Goal: Task Accomplishment & Management: Use online tool/utility

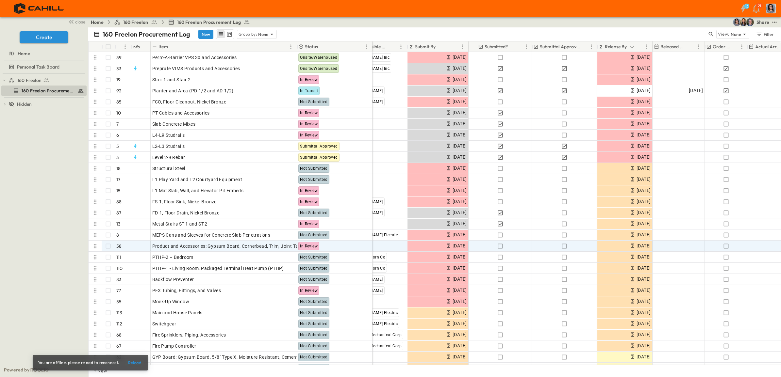
scroll to position [0, 186]
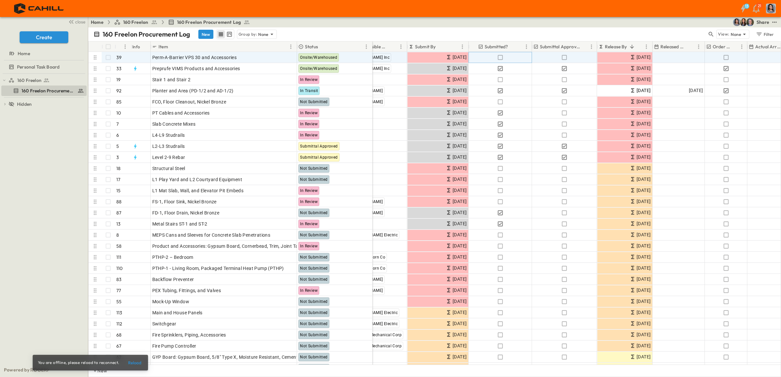
drag, startPoint x: 499, startPoint y: 56, endPoint x: 564, endPoint y: 57, distance: 64.7
click at [499, 56] on icon "button" at bounding box center [500, 57] width 7 height 7
drag, startPoint x: 564, startPoint y: 56, endPoint x: 713, endPoint y: 71, distance: 149.3
click at [564, 57] on icon "button" at bounding box center [564, 57] width 7 height 7
click at [724, 57] on icon "button" at bounding box center [725, 57] width 7 height 7
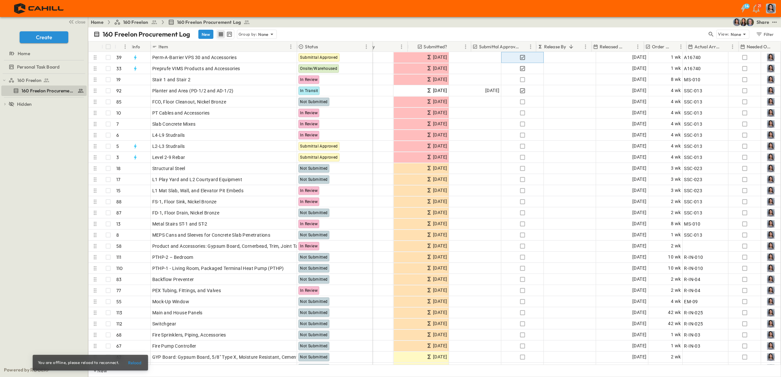
scroll to position [0, 0]
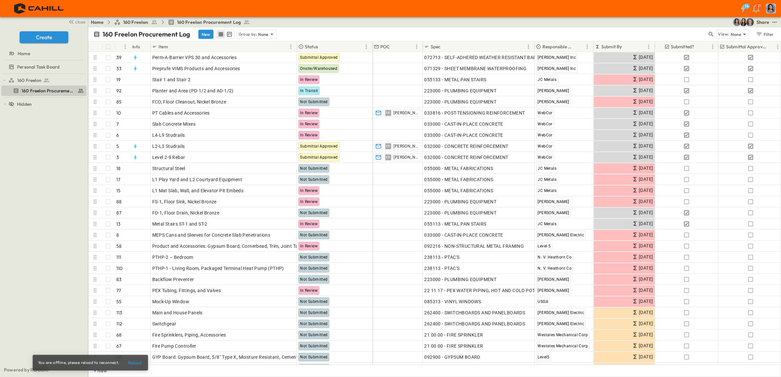
click at [623, 45] on button "Sort" at bounding box center [626, 46] width 7 height 7
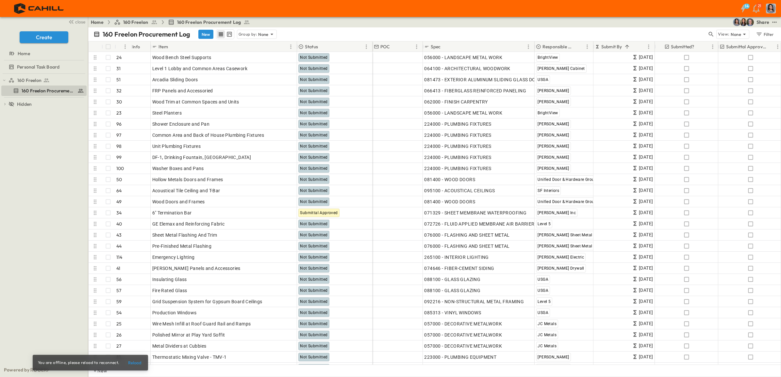
click at [617, 45] on p "Submit By" at bounding box center [611, 46] width 21 height 7
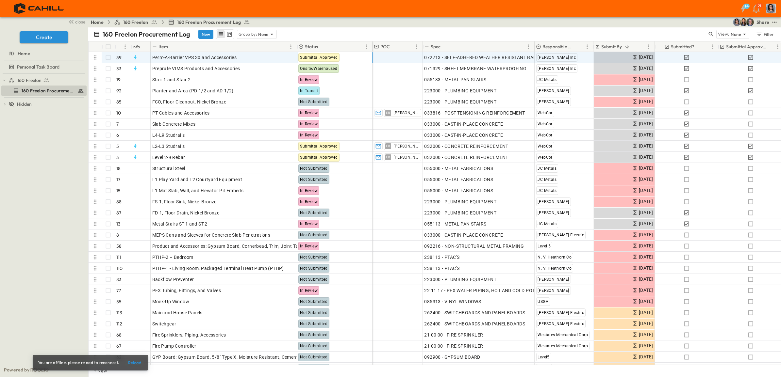
click at [327, 57] on span "Submittal Approved" at bounding box center [319, 57] width 38 height 5
click at [286, 56] on p "OPEN" at bounding box center [289, 56] width 11 height 5
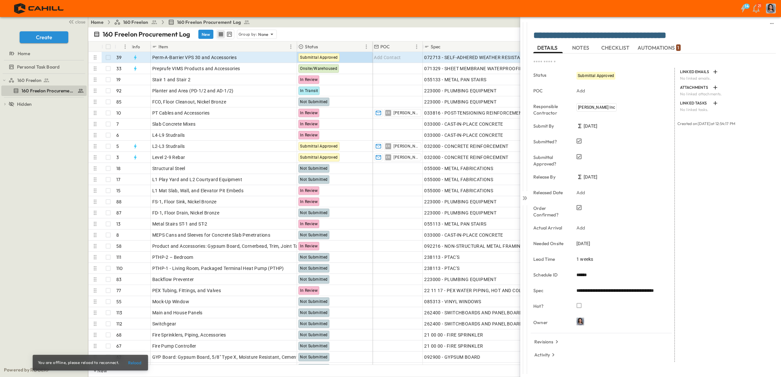
click at [589, 74] on span "Submittal Approved" at bounding box center [596, 76] width 36 height 5
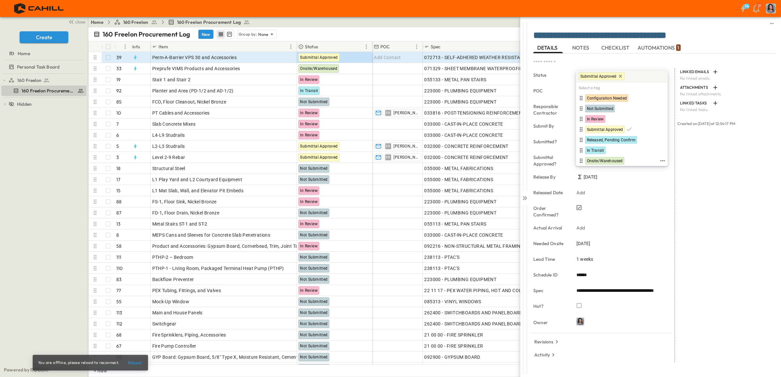
click at [609, 158] on span "Onsite/Warehoused" at bounding box center [605, 160] width 36 height 5
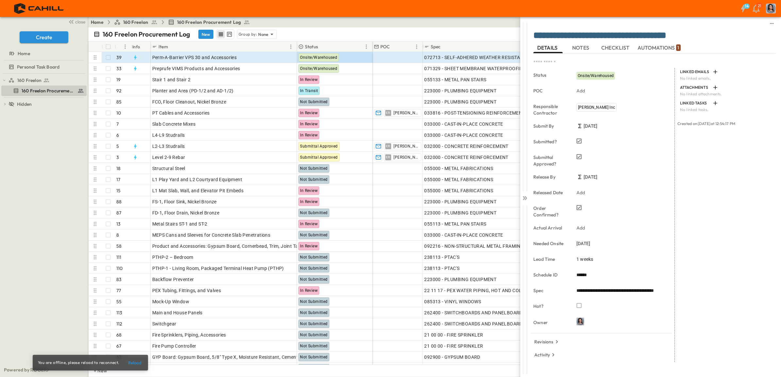
click at [525, 199] on icon at bounding box center [525, 198] width 3 height 4
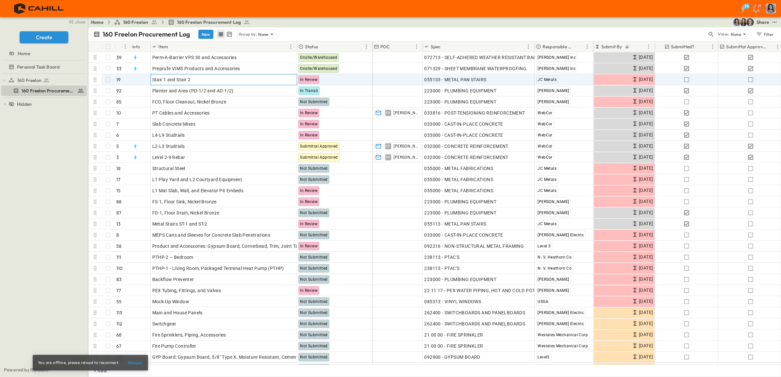
click at [282, 77] on icon at bounding box center [280, 79] width 4 height 4
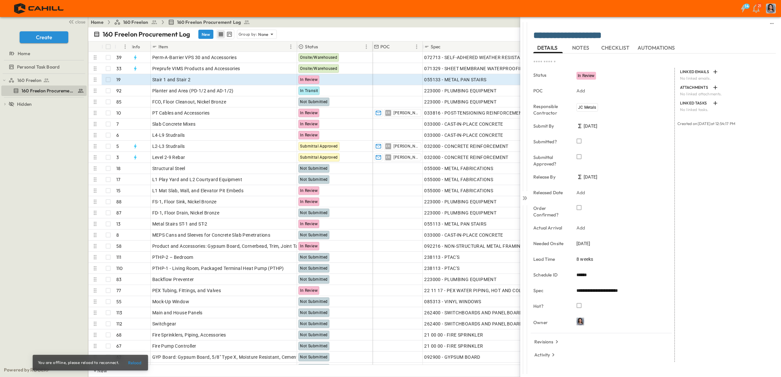
click at [579, 143] on icon "button" at bounding box center [579, 141] width 5 height 5
click at [582, 257] on span "8 weeks" at bounding box center [584, 259] width 17 height 7
drag, startPoint x: 585, startPoint y: 262, endPoint x: 569, endPoint y: 260, distance: 16.1
click at [580, 258] on span "8 weeks" at bounding box center [584, 259] width 17 height 7
click at [587, 261] on input "*" at bounding box center [584, 260] width 17 height 9
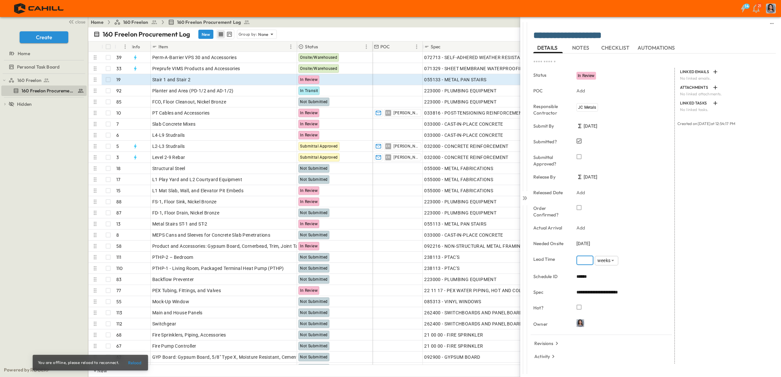
type input "*"
click at [587, 261] on input "*" at bounding box center [584, 260] width 17 height 9
drag, startPoint x: 658, startPoint y: 359, endPoint x: 659, endPoint y: 340, distance: 19.0
click at [658, 359] on div "Activity [DATE] 9:39AM Changed Status to "In Review"" at bounding box center [603, 357] width 141 height 13
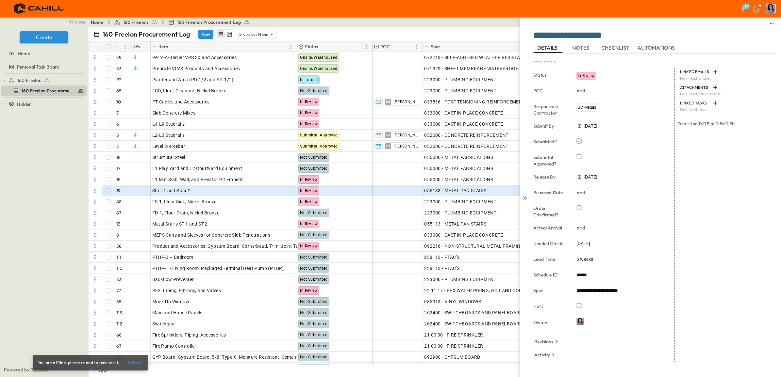
click at [525, 198] on icon at bounding box center [524, 198] width 7 height 7
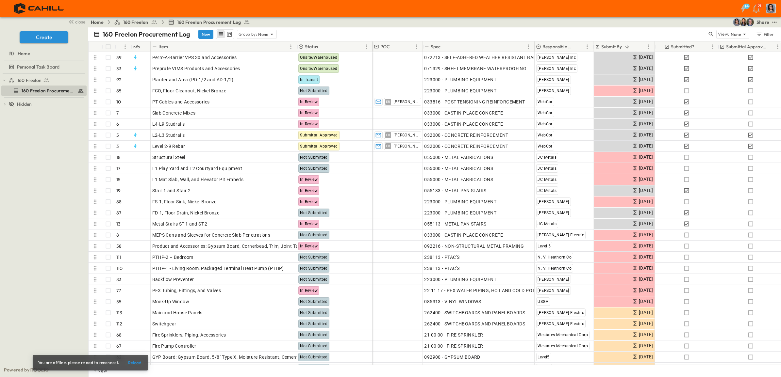
click at [619, 46] on p "Submit By" at bounding box center [611, 46] width 21 height 7
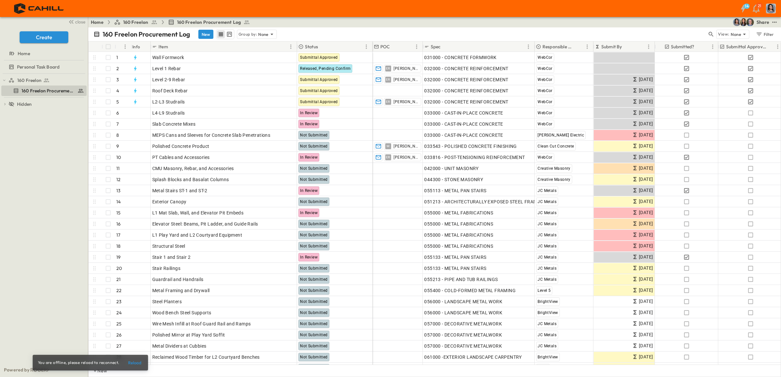
click at [619, 46] on p "Submit By" at bounding box center [611, 46] width 21 height 7
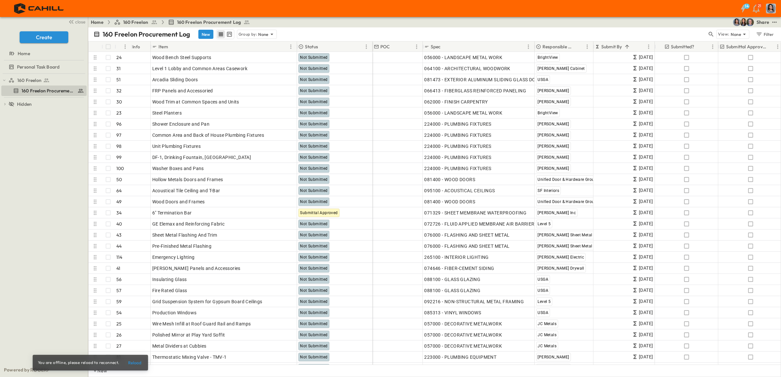
click at [629, 45] on icon "Sort" at bounding box center [627, 47] width 6 height 6
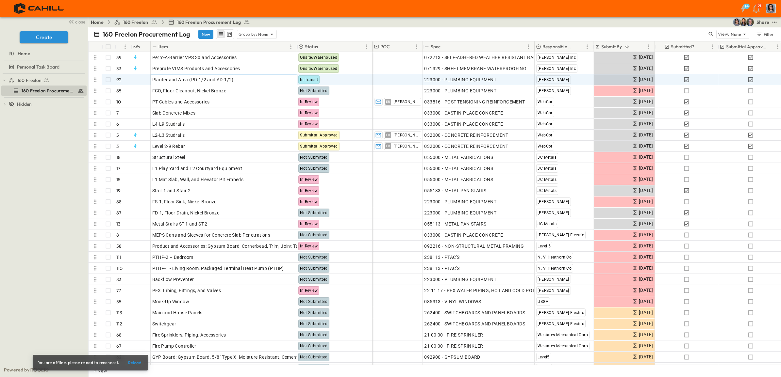
click at [287, 77] on p "OPEN" at bounding box center [289, 78] width 11 height 5
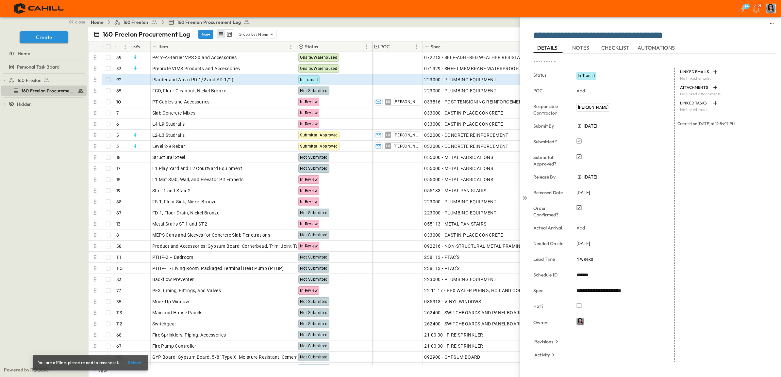
click at [579, 208] on icon "button" at bounding box center [579, 207] width 5 height 5
click at [522, 198] on icon at bounding box center [524, 198] width 7 height 7
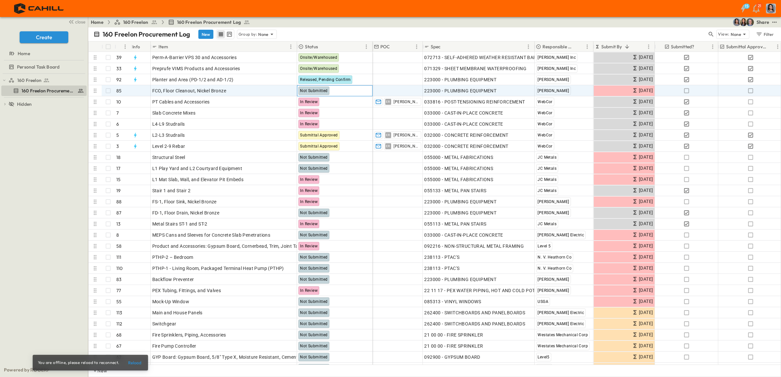
click at [320, 89] on span "Not Submitted" at bounding box center [313, 91] width 27 height 5
click at [287, 89] on p "OPEN" at bounding box center [289, 89] width 11 height 5
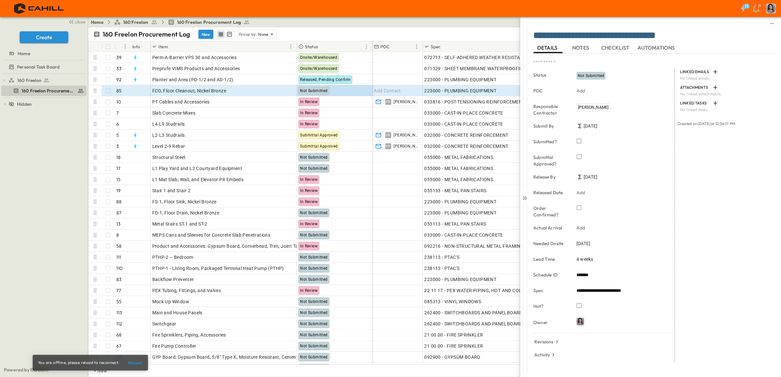
click at [585, 260] on span "4 weeks" at bounding box center [584, 259] width 17 height 7
click at [583, 263] on input "*" at bounding box center [584, 260] width 17 height 9
click at [587, 262] on input "*" at bounding box center [584, 260] width 17 height 9
type input "*"
click at [587, 262] on input "*" at bounding box center [584, 260] width 17 height 9
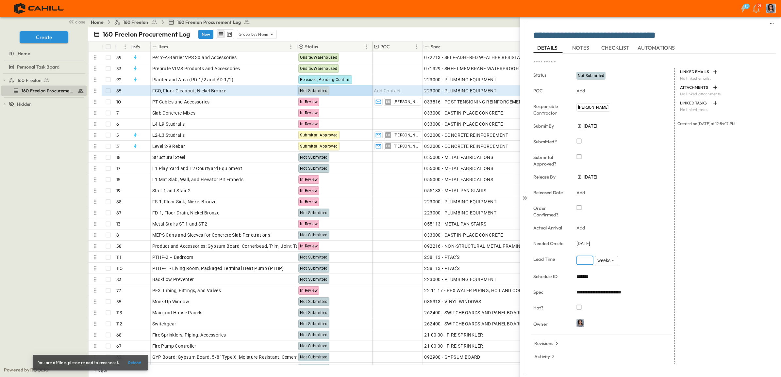
click at [524, 199] on icon at bounding box center [523, 198] width 3 height 4
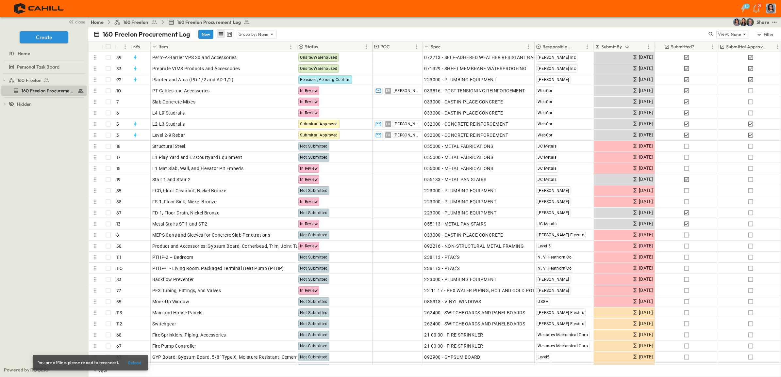
click at [448, 44] on icon "Sort" at bounding box center [446, 47] width 6 height 6
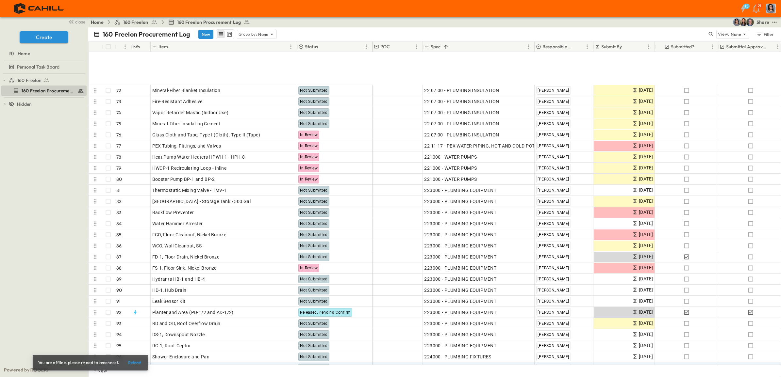
scroll to position [817, 0]
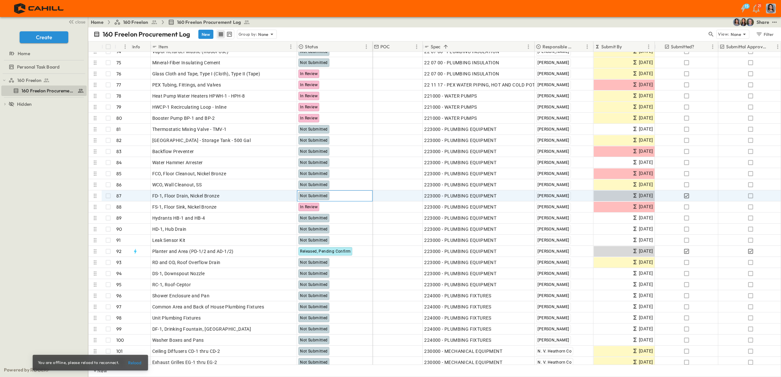
click at [325, 195] on span "Not Submitted" at bounding box center [313, 196] width 27 height 5
click at [285, 195] on p "OPEN" at bounding box center [289, 194] width 11 height 5
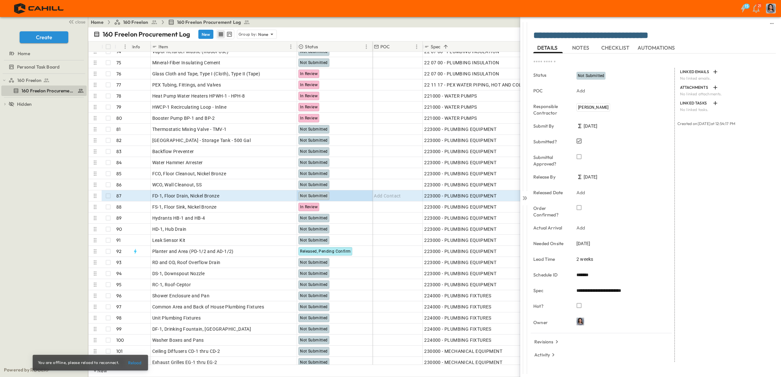
click at [584, 260] on span "2 weeks" at bounding box center [584, 259] width 17 height 7
click at [591, 74] on span "Not Submitted" at bounding box center [591, 76] width 26 height 5
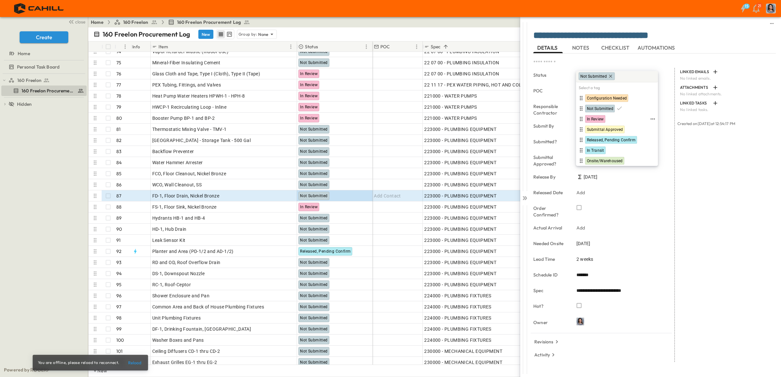
click at [592, 120] on span "In Review" at bounding box center [595, 119] width 17 height 5
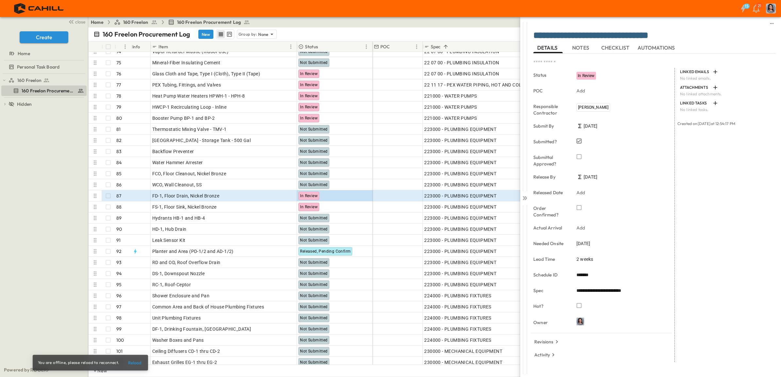
click at [593, 175] on span "[DATE]" at bounding box center [590, 177] width 14 height 7
click at [582, 177] on icon at bounding box center [579, 177] width 7 height 7
click at [587, 244] on span "[DATE]" at bounding box center [583, 243] width 14 height 7
click at [584, 255] on div "2 weeks" at bounding box center [619, 259] width 91 height 9
drag, startPoint x: 585, startPoint y: 260, endPoint x: 571, endPoint y: 259, distance: 14.4
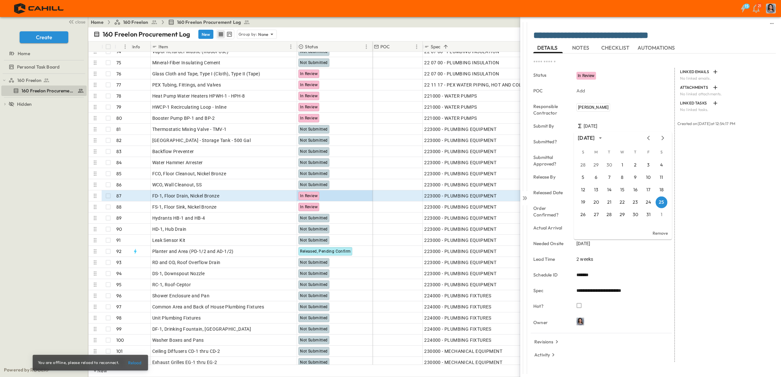
click at [585, 258] on span "2 weeks" at bounding box center [584, 259] width 17 height 7
click at [586, 260] on input "*" at bounding box center [584, 260] width 17 height 9
click at [588, 262] on input "*" at bounding box center [584, 260] width 17 height 9
type input "*"
click at [588, 262] on input "*" at bounding box center [584, 260] width 17 height 9
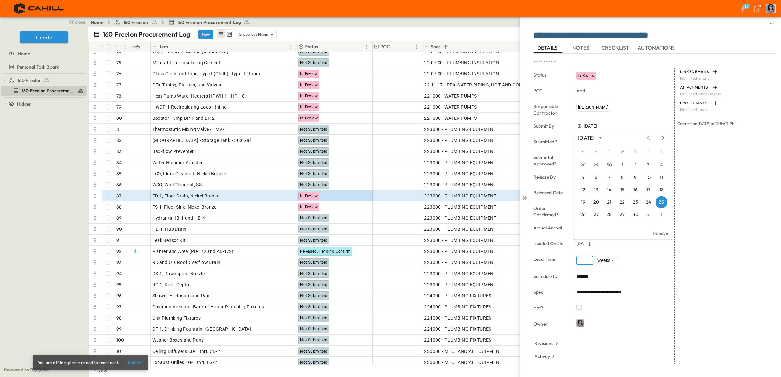
click at [525, 197] on icon at bounding box center [525, 198] width 3 height 4
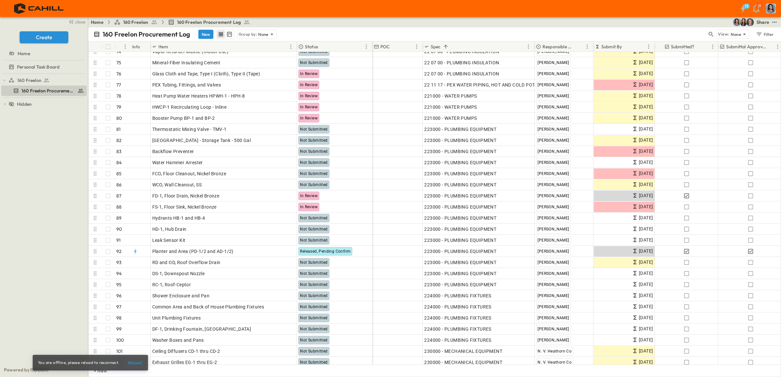
click at [617, 46] on p "Submit By" at bounding box center [611, 46] width 21 height 7
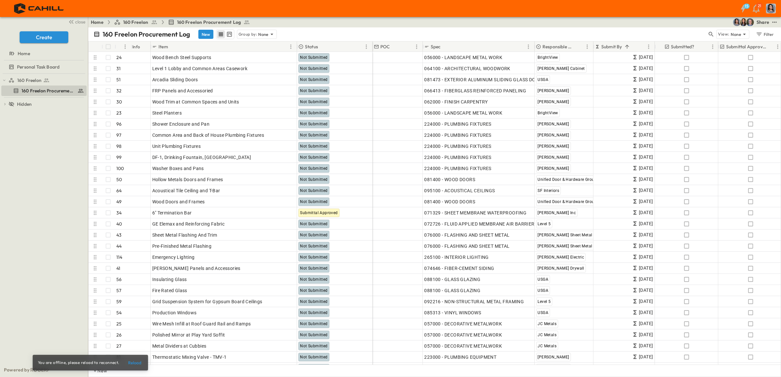
click at [627, 50] on button "Sort" at bounding box center [626, 46] width 7 height 7
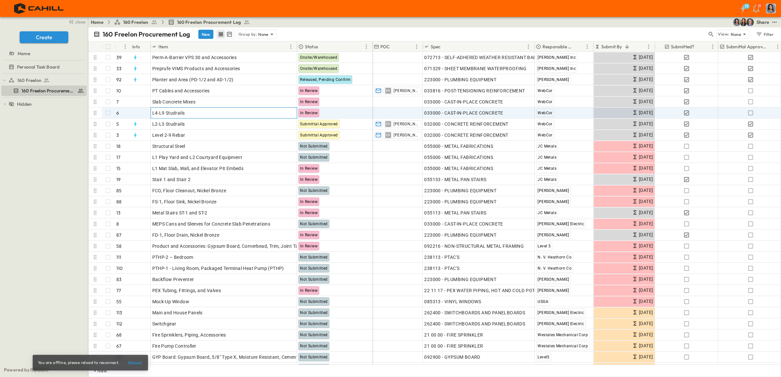
click at [285, 112] on p "OPEN" at bounding box center [289, 111] width 11 height 5
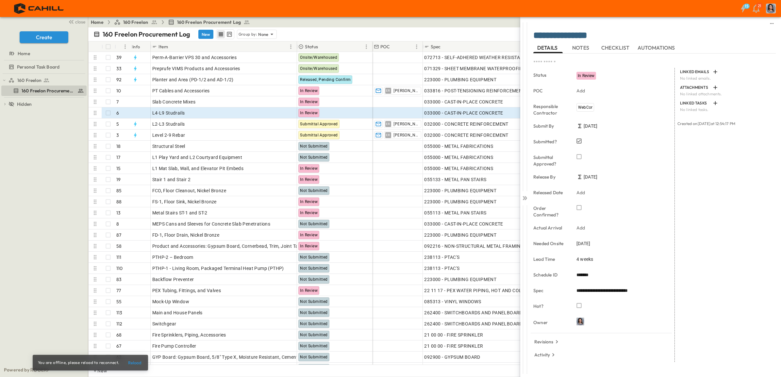
click at [585, 74] on span "In Review" at bounding box center [586, 76] width 17 height 5
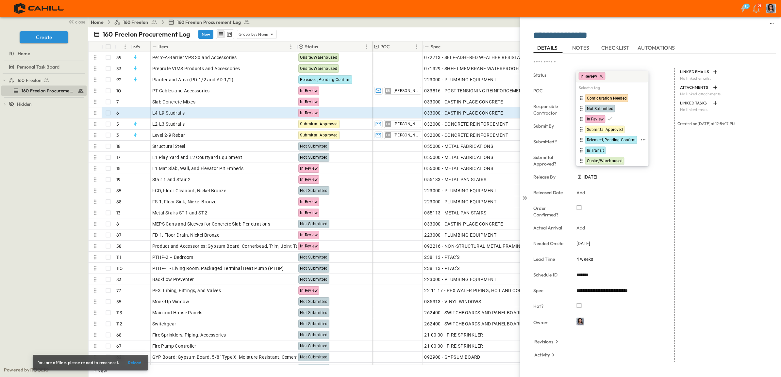
click at [646, 141] on icon "button" at bounding box center [643, 140] width 7 height 7
click at [647, 156] on button "Done" at bounding box center [640, 152] width 13 height 8
click at [618, 141] on span "Released, Pending Confirm" at bounding box center [611, 140] width 49 height 5
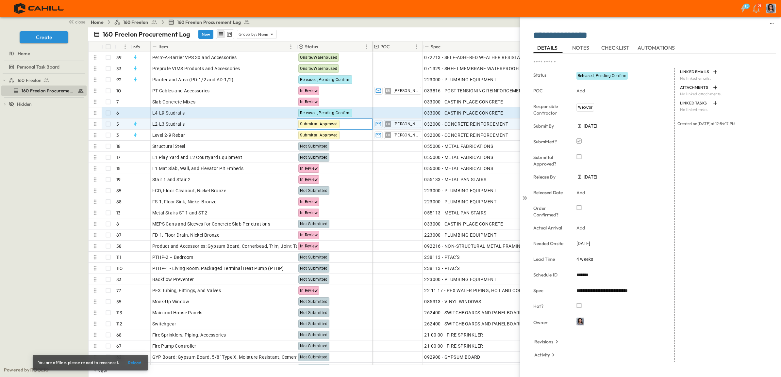
click at [318, 124] on span "Submittal Approved" at bounding box center [319, 124] width 38 height 5
click at [288, 125] on p "OPEN" at bounding box center [289, 123] width 11 height 5
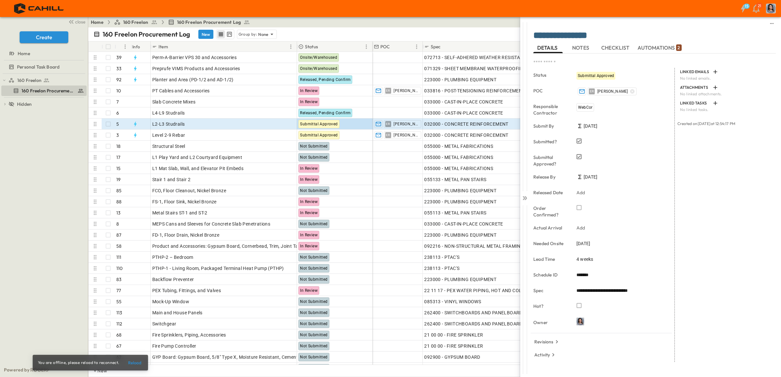
click at [600, 75] on span "Submittal Approved" at bounding box center [596, 76] width 36 height 5
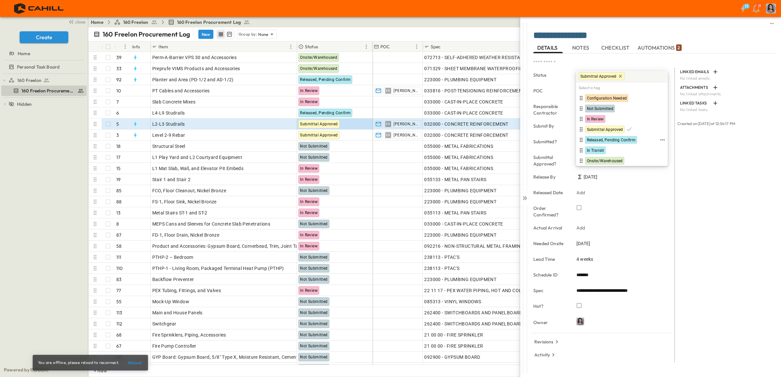
click at [592, 141] on span "Released, Pending Confirm" at bounding box center [611, 140] width 49 height 5
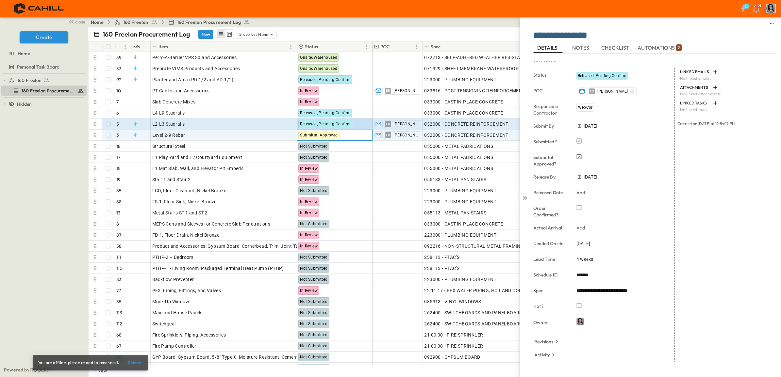
click at [314, 136] on span "Submittal Approved" at bounding box center [319, 135] width 38 height 5
click at [287, 135] on p "OPEN" at bounding box center [289, 134] width 11 height 5
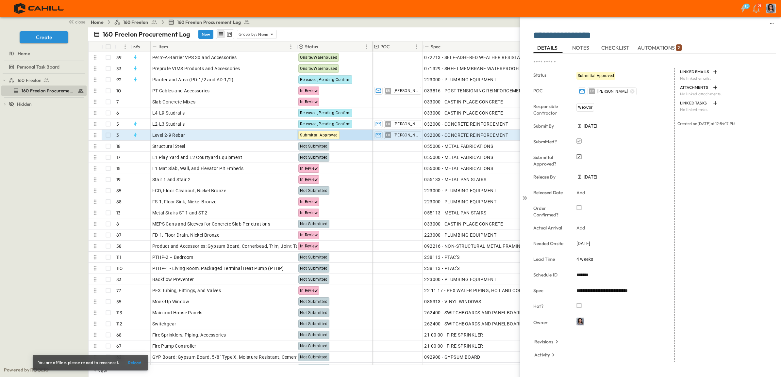
click at [595, 75] on span "Submittal Approved" at bounding box center [596, 76] width 36 height 5
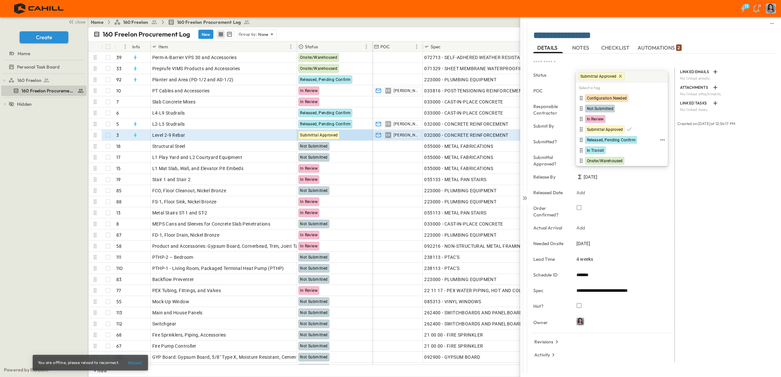
click at [595, 140] on span "Released, Pending Confirm" at bounding box center [611, 140] width 49 height 5
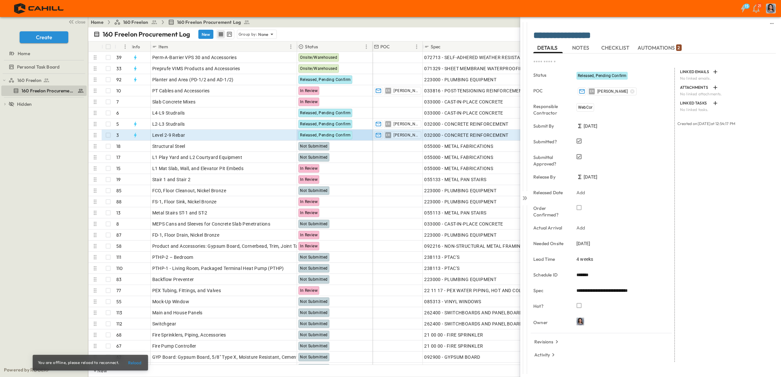
click at [526, 197] on icon at bounding box center [525, 198] width 3 height 4
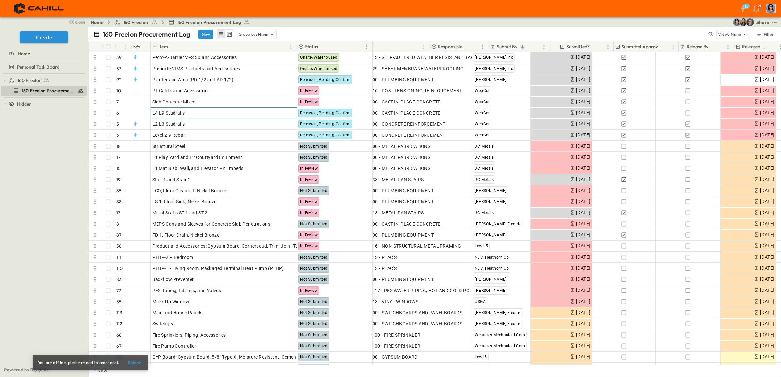
scroll to position [0, 105]
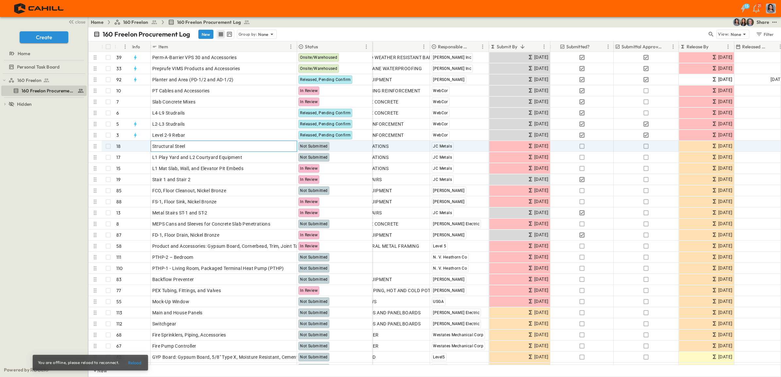
click at [282, 146] on icon at bounding box center [280, 145] width 5 height 5
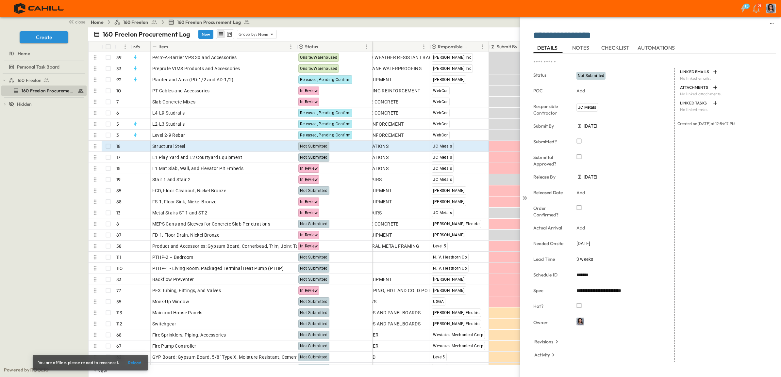
click at [586, 243] on span "[DATE]" at bounding box center [583, 243] width 14 height 7
click at [662, 138] on icon "Next month" at bounding box center [663, 138] width 8 height 5
click at [595, 227] on button "1" at bounding box center [596, 228] width 12 height 12
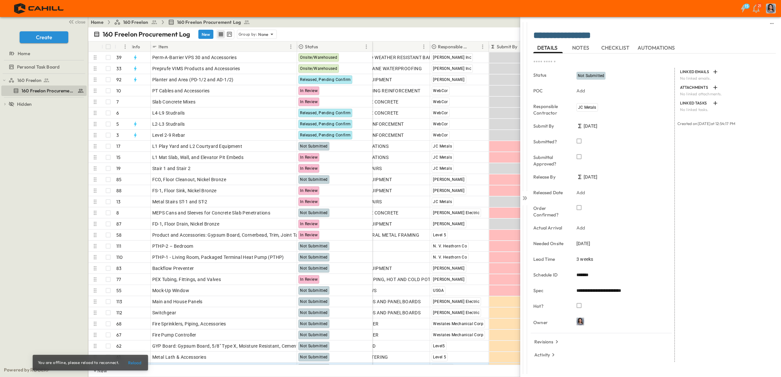
click at [584, 244] on span "[DATE]" at bounding box center [583, 243] width 14 height 7
click at [665, 138] on icon "Next month" at bounding box center [663, 138] width 8 height 5
click at [635, 164] on button "1" at bounding box center [635, 165] width 12 height 12
click at [523, 198] on icon at bounding box center [524, 198] width 7 height 7
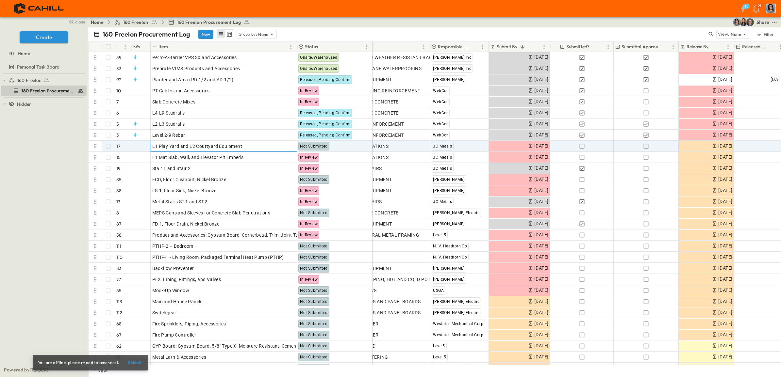
click at [279, 144] on icon at bounding box center [280, 145] width 5 height 5
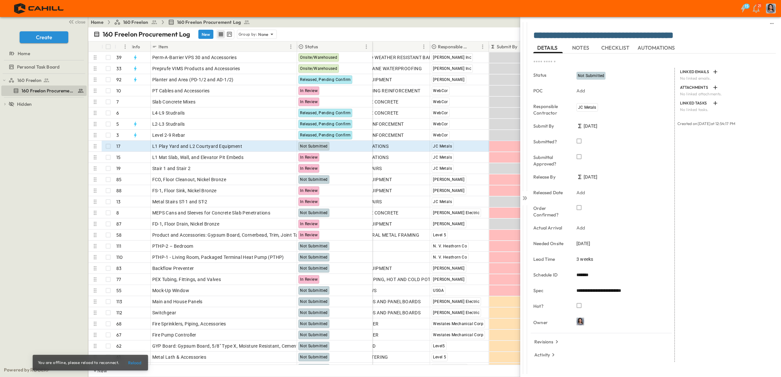
click at [582, 242] on span "[DATE]" at bounding box center [583, 243] width 14 height 7
click at [665, 200] on button "25" at bounding box center [661, 203] width 12 height 12
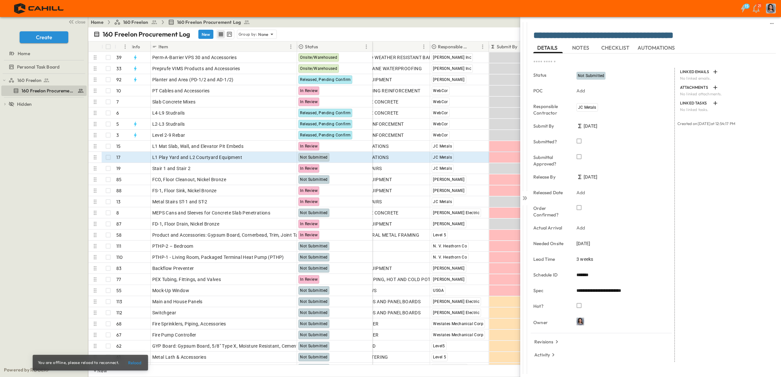
click at [587, 258] on span "3 weeks" at bounding box center [584, 259] width 17 height 7
type input "*"
click at [588, 262] on input "*" at bounding box center [584, 260] width 17 height 9
click at [744, 276] on div "LINKED EMAILS No linked emails. ATTACHMENTS No linked attachments. LINKED TASKS…" at bounding box center [725, 216] width 101 height 296
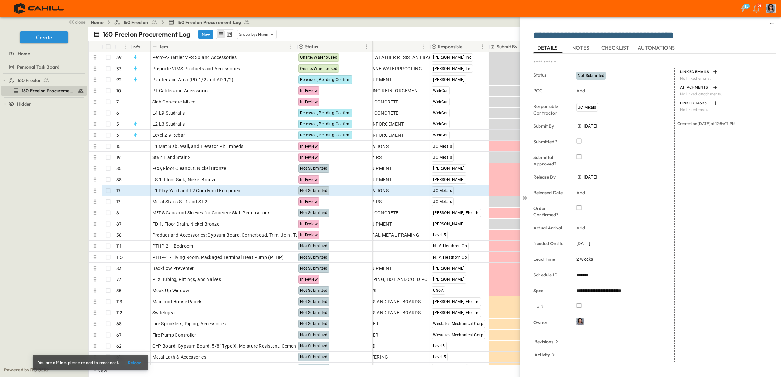
click at [719, 239] on div "LINKED EMAILS No linked emails. ATTACHMENTS No linked attachments. LINKED TASKS…" at bounding box center [725, 215] width 101 height 294
click at [525, 199] on icon at bounding box center [524, 198] width 7 height 7
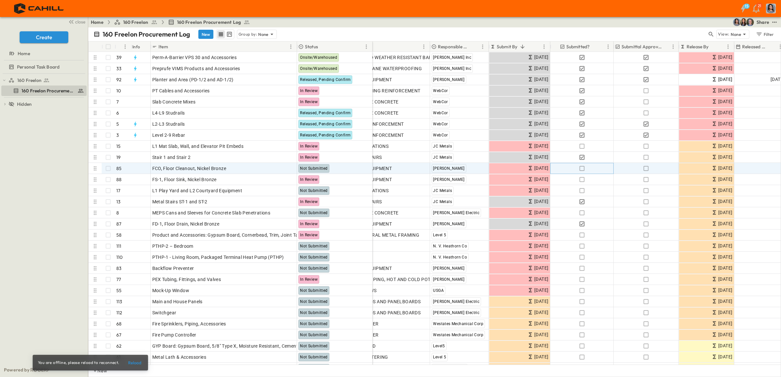
click at [581, 169] on icon "button" at bounding box center [581, 168] width 7 height 7
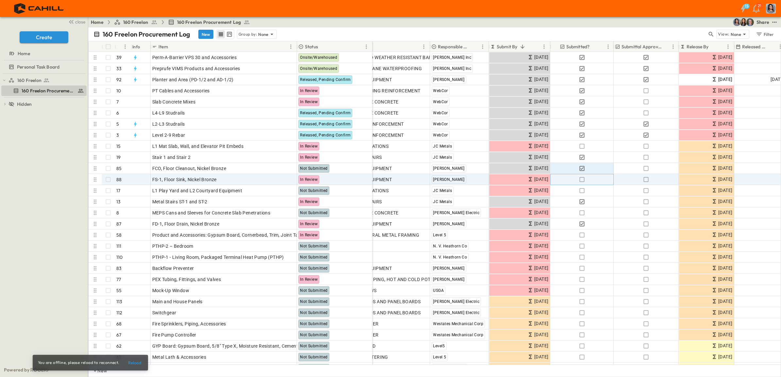
click at [581, 180] on icon "button" at bounding box center [581, 179] width 7 height 7
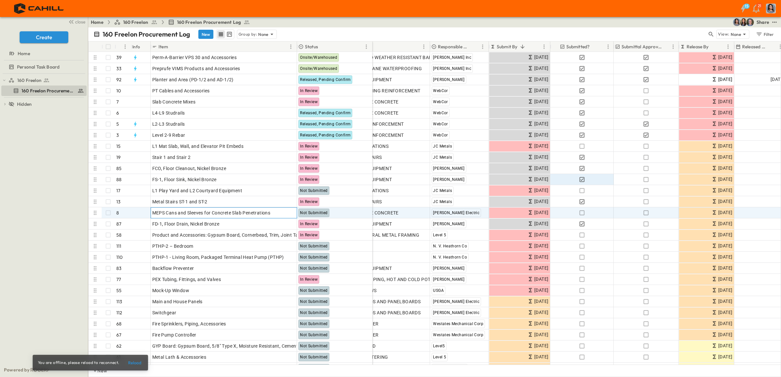
click at [291, 212] on p "OPEN" at bounding box center [289, 211] width 11 height 5
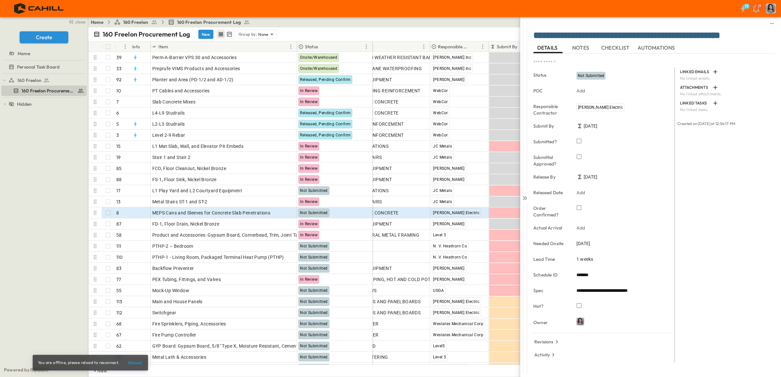
click at [584, 257] on span "1 weeks" at bounding box center [584, 259] width 17 height 7
drag, startPoint x: 584, startPoint y: 261, endPoint x: 575, endPoint y: 260, distance: 8.5
click at [582, 259] on span "1 weeks" at bounding box center [584, 259] width 17 height 7
type input "*"
click at [589, 259] on input "*" at bounding box center [584, 260] width 17 height 9
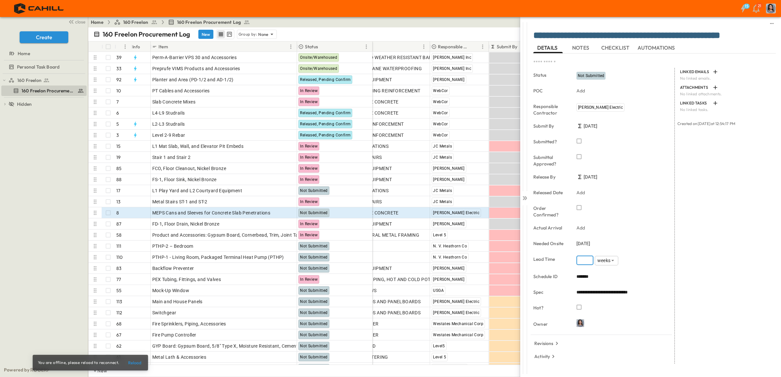
click at [605, 260] on body "15 21 close Create Home Personal Task Board 160 Freelon 160 Freelon Procurement…" at bounding box center [390, 188] width 781 height 377
type input "****"
click at [775, 242] on div "**********" at bounding box center [655, 197] width 252 height 360
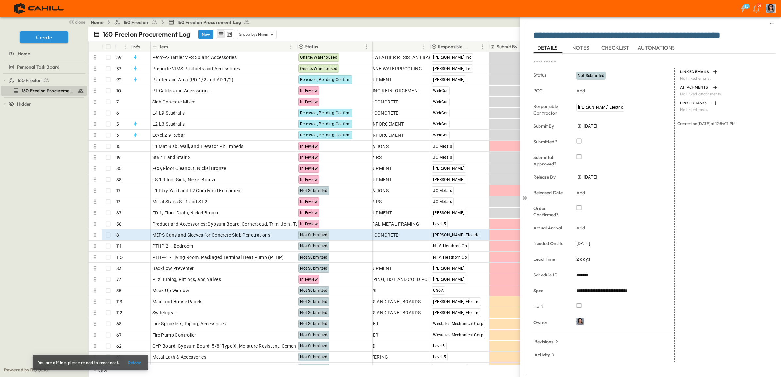
click at [719, 243] on div "LINKED EMAILS No linked emails. ATTACHMENTS No linked attachments. LINKED TASKS…" at bounding box center [725, 215] width 101 height 294
click at [526, 199] on icon at bounding box center [525, 198] width 3 height 4
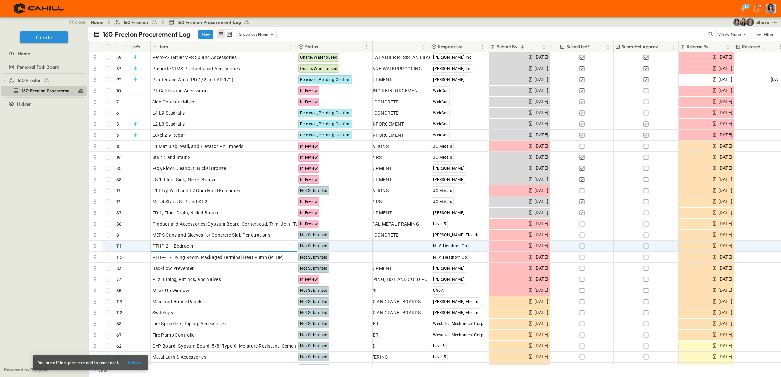
click at [289, 245] on p "OPEN" at bounding box center [289, 245] width 11 height 5
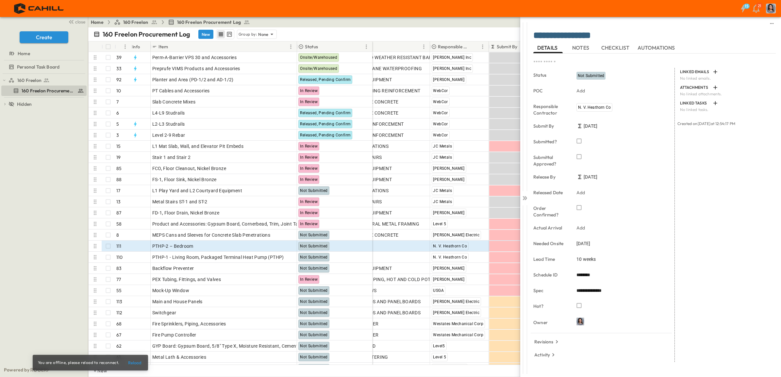
click at [587, 242] on span "[DATE]" at bounding box center [583, 243] width 14 height 7
click at [663, 141] on div "[DATE]" at bounding box center [622, 138] width 97 height 10
click at [662, 138] on icon "Next month" at bounding box center [663, 138] width 8 height 5
click at [661, 138] on icon "Next month" at bounding box center [663, 138] width 8 height 5
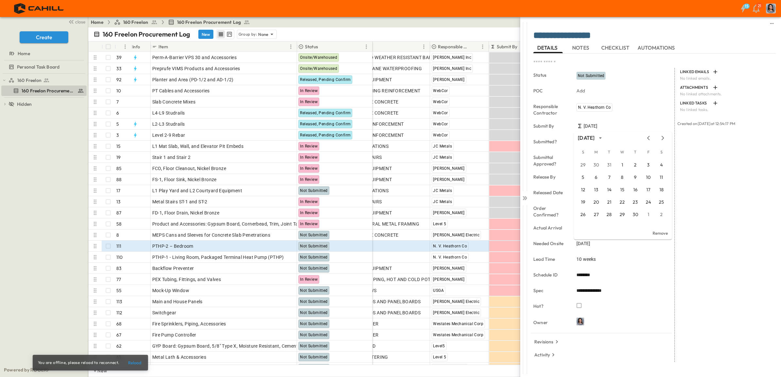
click at [661, 138] on icon "Next month" at bounding box center [663, 138] width 8 height 5
click at [648, 164] on button "1" at bounding box center [648, 165] width 12 height 12
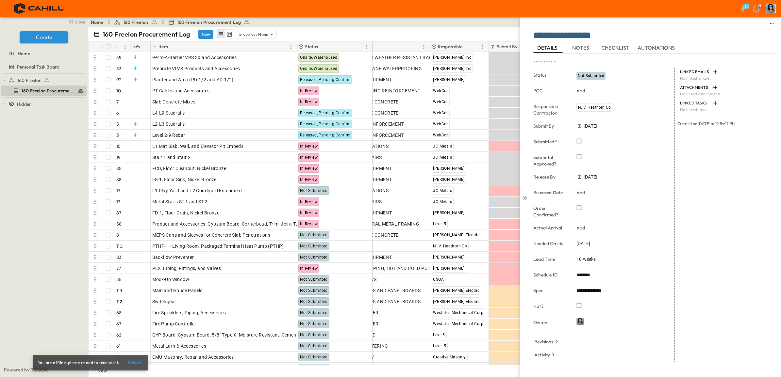
click at [527, 195] on icon at bounding box center [524, 198] width 7 height 7
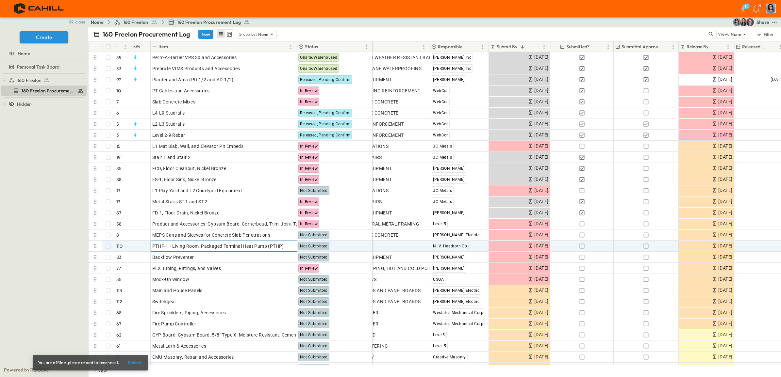
click at [285, 245] on p "OPEN" at bounding box center [289, 245] width 11 height 5
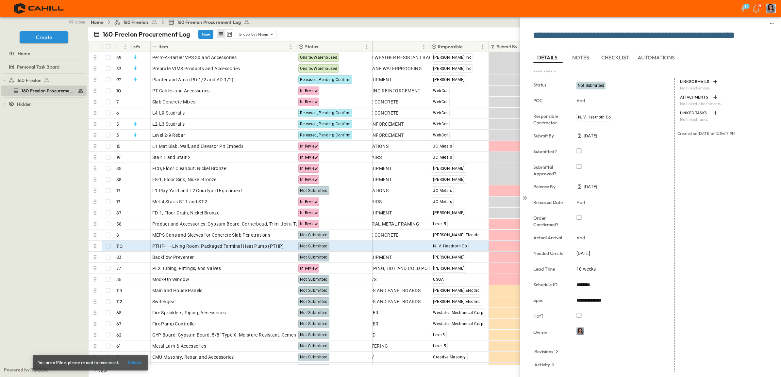
click at [590, 253] on span "[DATE]" at bounding box center [583, 253] width 14 height 7
click at [664, 147] on icon "Next month" at bounding box center [663, 147] width 8 height 5
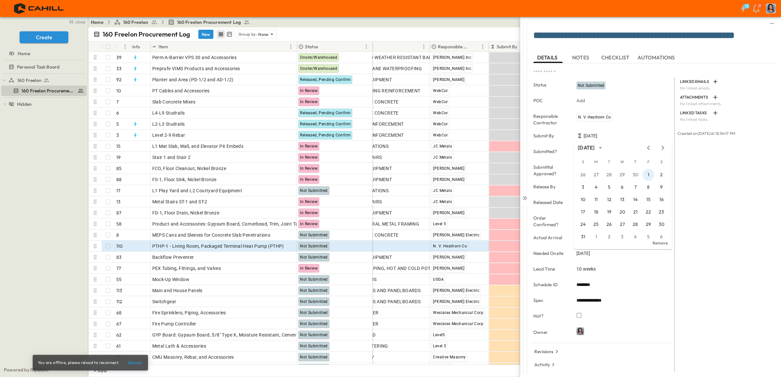
click at [647, 175] on button "1" at bounding box center [648, 175] width 12 height 12
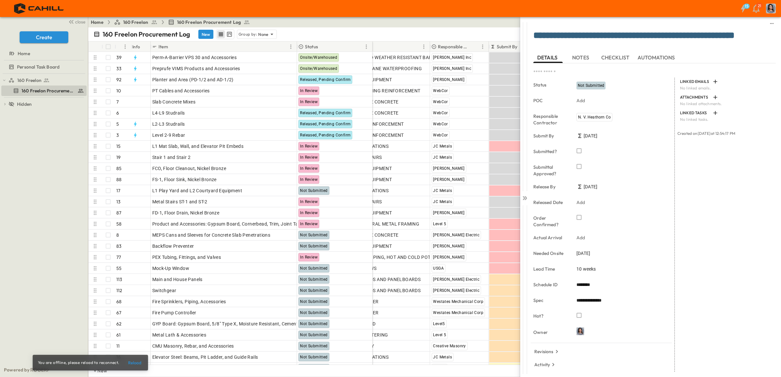
click at [524, 197] on icon at bounding box center [524, 198] width 7 height 7
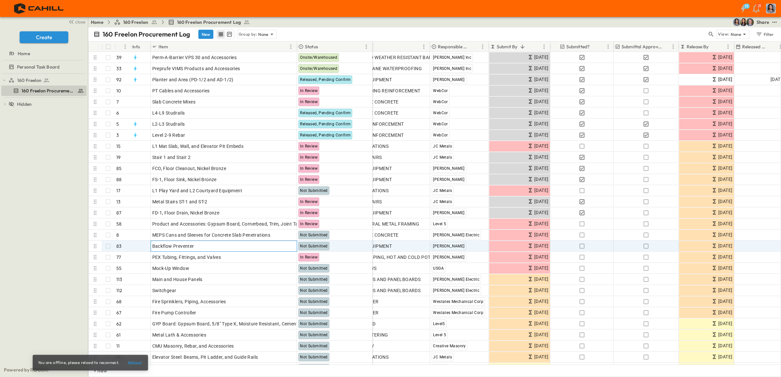
click at [283, 244] on icon at bounding box center [280, 245] width 5 height 5
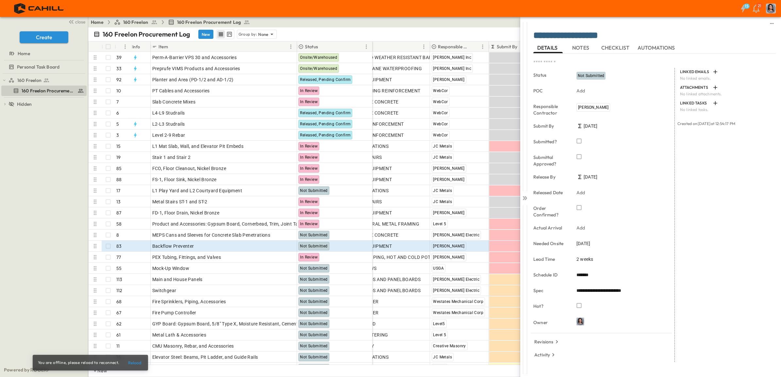
click at [586, 245] on span "[DATE]" at bounding box center [583, 243] width 14 height 7
click at [662, 138] on icon "Next month" at bounding box center [663, 138] width 8 height 5
click at [596, 166] on button "1" at bounding box center [596, 165] width 12 height 12
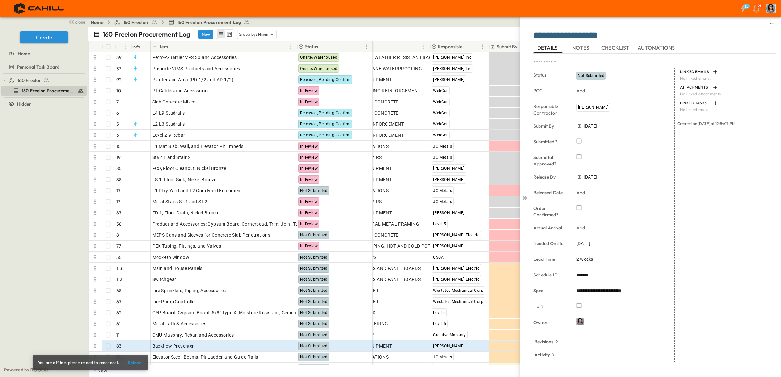
click at [524, 198] on icon at bounding box center [523, 198] width 3 height 4
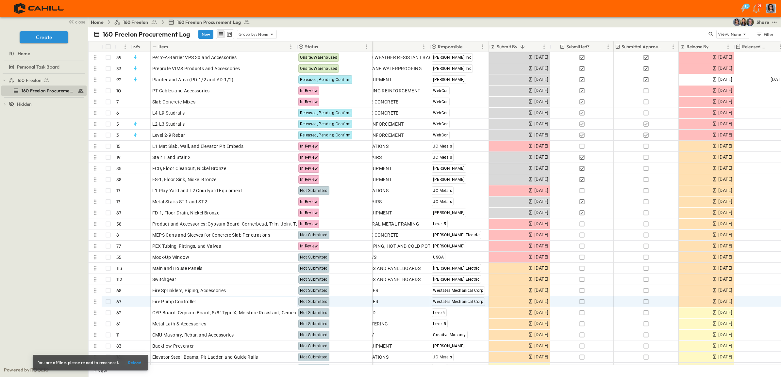
click at [288, 301] on p "OPEN" at bounding box center [289, 300] width 11 height 5
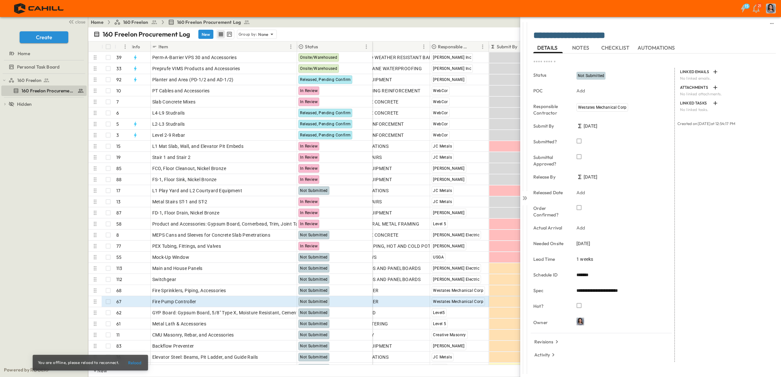
click at [578, 142] on icon "button" at bounding box center [579, 141] width 7 height 7
click at [579, 157] on icon "button" at bounding box center [579, 157] width 7 height 7
click at [579, 209] on icon "button" at bounding box center [579, 208] width 7 height 7
click at [525, 198] on icon at bounding box center [524, 198] width 7 height 7
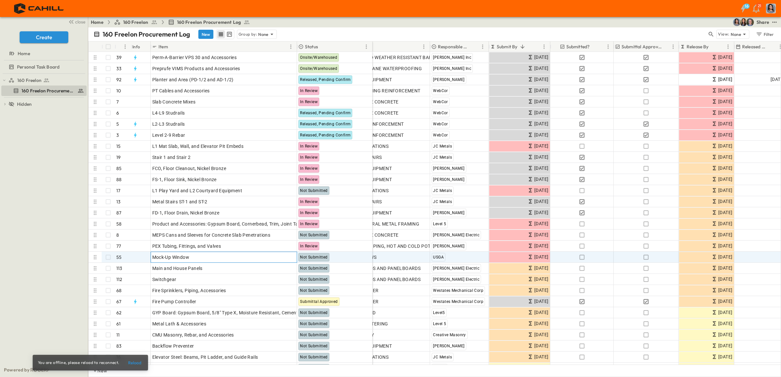
click at [280, 255] on icon at bounding box center [280, 256] width 5 height 5
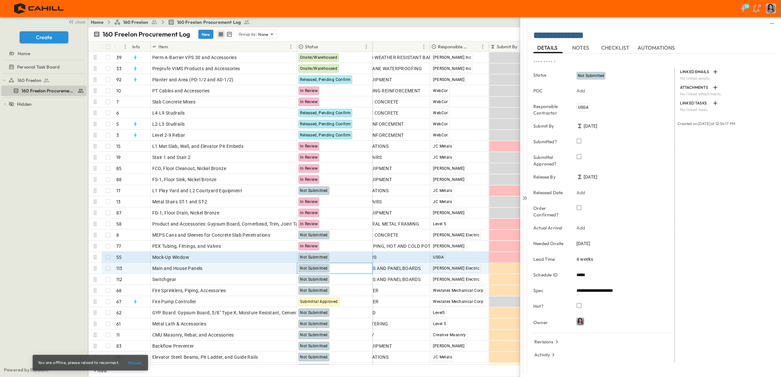
drag, startPoint x: 319, startPoint y: 270, endPoint x: 290, endPoint y: 268, distance: 28.8
click at [319, 270] on span "Not Submitted" at bounding box center [313, 268] width 27 height 5
click at [285, 268] on p "OPEN" at bounding box center [289, 267] width 11 height 5
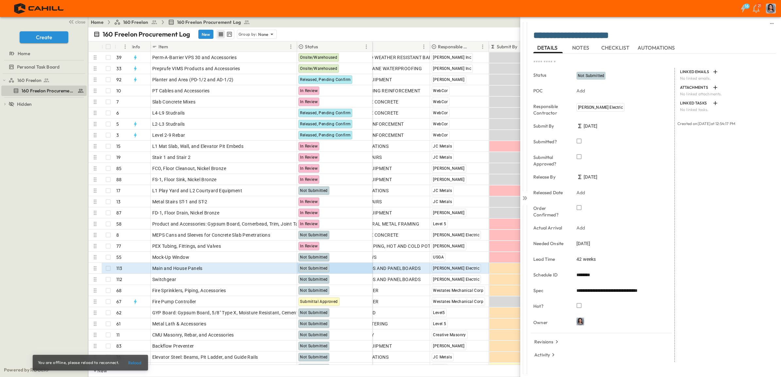
click at [581, 143] on icon "button" at bounding box center [579, 141] width 5 height 5
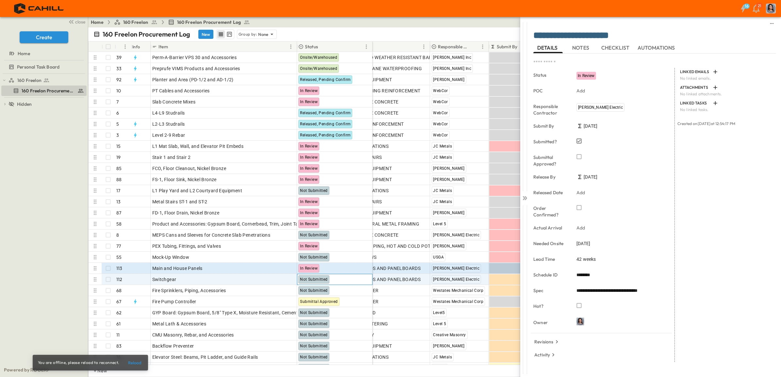
click at [312, 280] on span "Not Submitted" at bounding box center [313, 279] width 27 height 5
click at [187, 280] on div "Switchgear" at bounding box center [223, 279] width 143 height 9
click at [285, 279] on p "OPEN" at bounding box center [289, 278] width 11 height 5
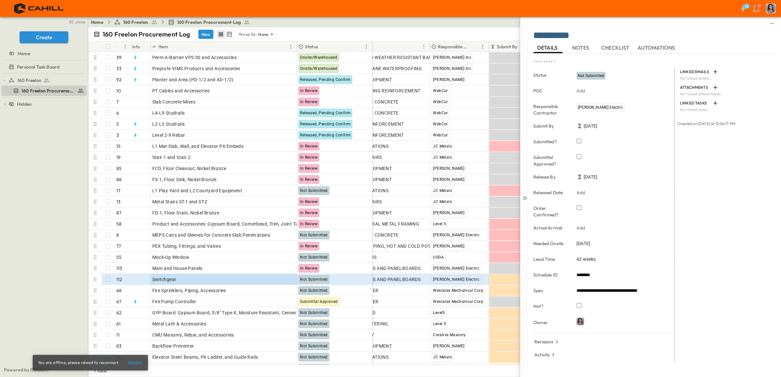
click at [600, 75] on span "Not Submitted" at bounding box center [591, 76] width 26 height 5
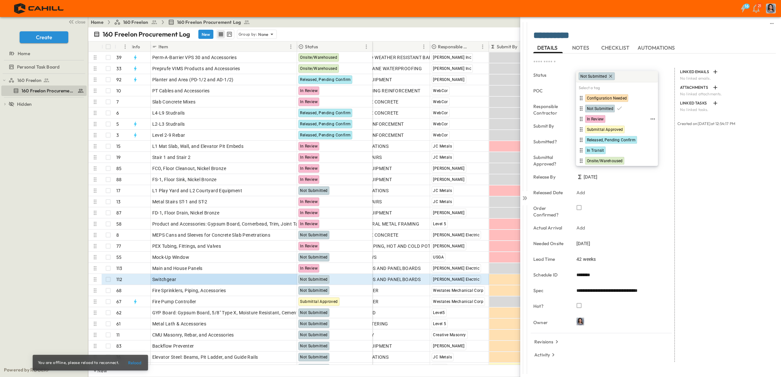
click at [600, 119] on span "In Review" at bounding box center [595, 119] width 17 height 5
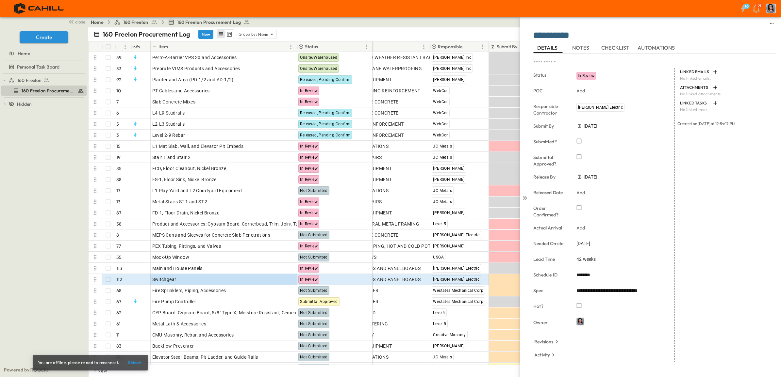
click at [582, 141] on icon "button" at bounding box center [579, 141] width 7 height 7
click at [524, 199] on icon at bounding box center [523, 198] width 3 height 4
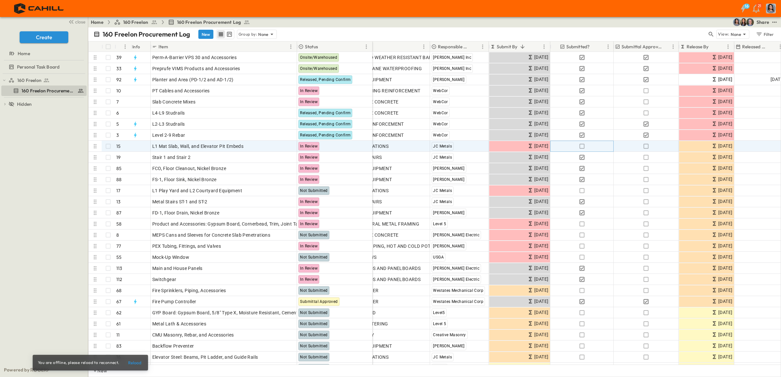
click at [583, 145] on icon "button" at bounding box center [581, 146] width 7 height 7
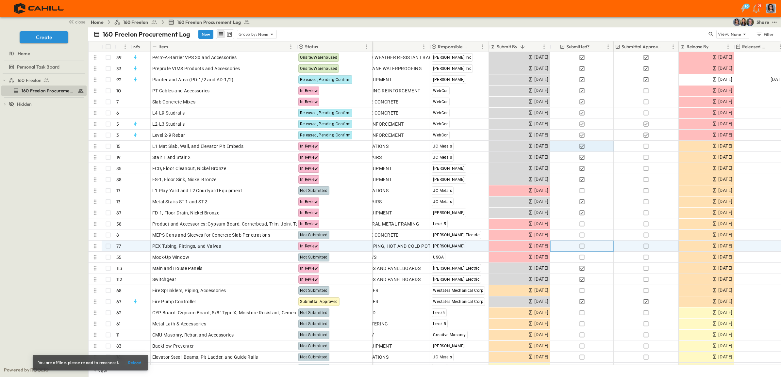
click at [580, 247] on icon "button" at bounding box center [581, 246] width 7 height 7
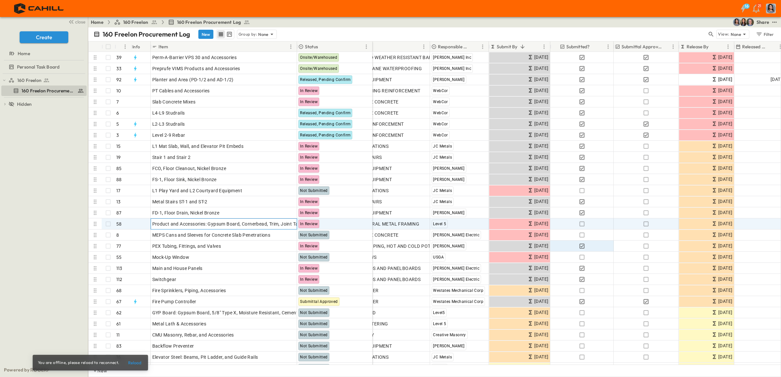
click at [226, 224] on span "Product and Accessories: Gypsum Board, Cornerbead, Trim, Joint Tape + Compund)" at bounding box center [241, 224] width 179 height 7
click at [288, 223] on p "OPEN" at bounding box center [289, 223] width 11 height 5
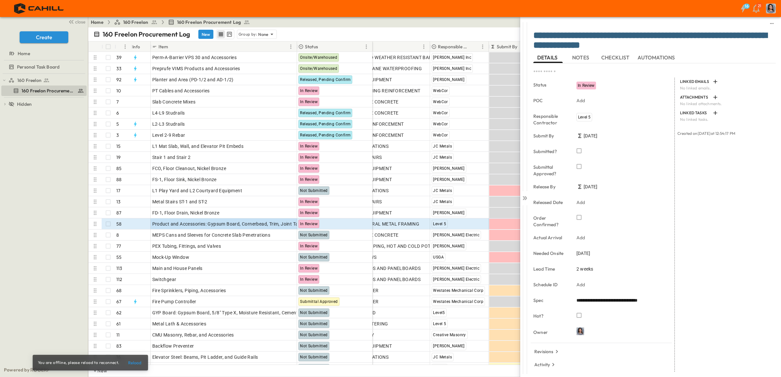
drag, startPoint x: 634, startPoint y: 44, endPoint x: 641, endPoint y: 49, distance: 8.2
click at [635, 45] on textarea "**********" at bounding box center [651, 40] width 236 height 21
drag, startPoint x: 641, startPoint y: 33, endPoint x: 520, endPoint y: 33, distance: 120.9
click at [520, 33] on div "**********" at bounding box center [650, 197] width 261 height 360
click at [599, 41] on textarea "**********" at bounding box center [651, 40] width 236 height 21
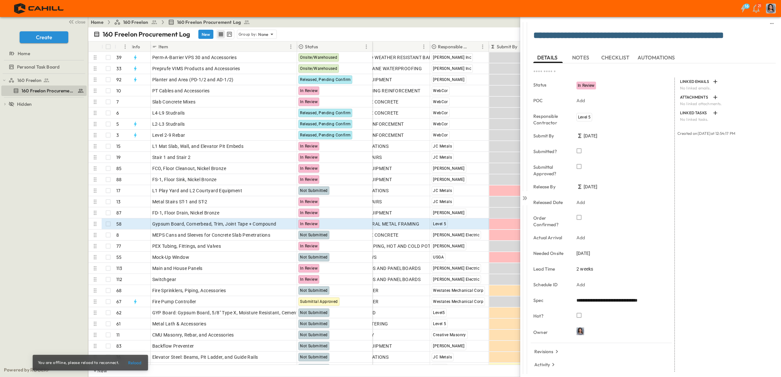
type textarea "**********"
click at [580, 271] on span "2 weeks" at bounding box center [584, 269] width 17 height 7
click at [524, 196] on icon at bounding box center [524, 198] width 7 height 7
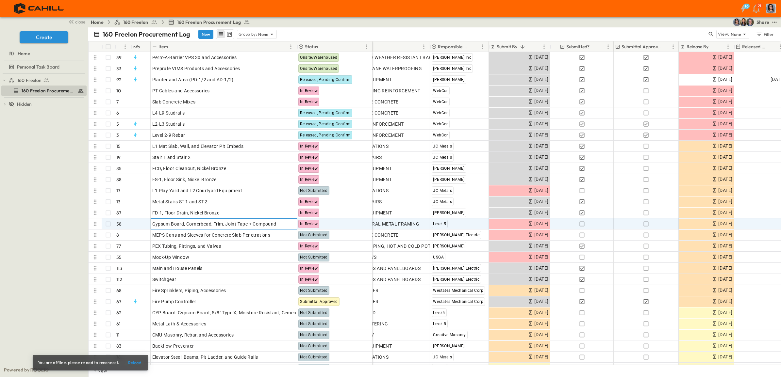
click at [283, 222] on icon at bounding box center [280, 223] width 5 height 5
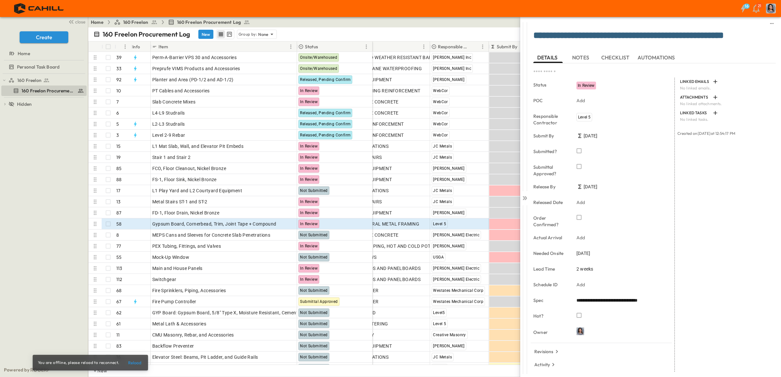
click at [590, 253] on span "[DATE]" at bounding box center [583, 253] width 14 height 7
click at [664, 148] on icon "Next month" at bounding box center [663, 147] width 8 height 5
click at [647, 148] on icon "Previous month" at bounding box center [648, 147] width 8 height 5
click at [595, 212] on button "17" at bounding box center [596, 212] width 12 height 12
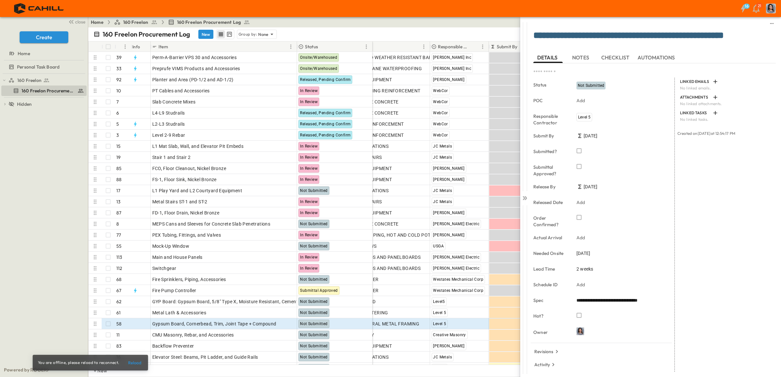
click at [525, 197] on icon at bounding box center [525, 198] width 3 height 4
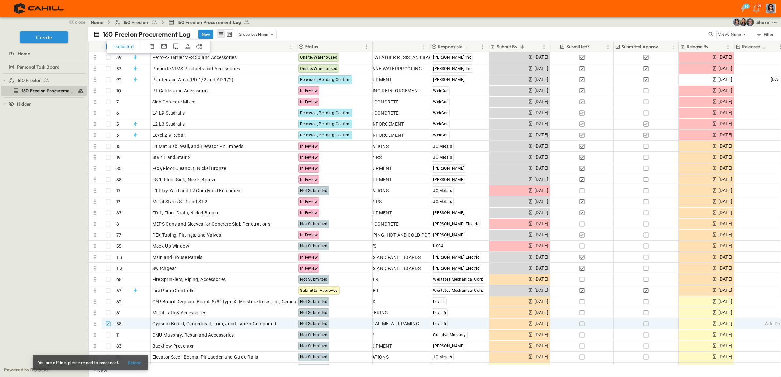
click at [150, 45] on icon "button" at bounding box center [152, 46] width 7 height 7
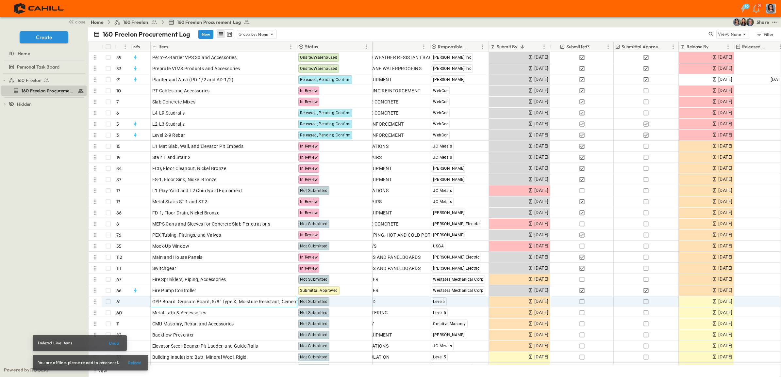
click at [289, 300] on p "OPEN" at bounding box center [289, 300] width 11 height 5
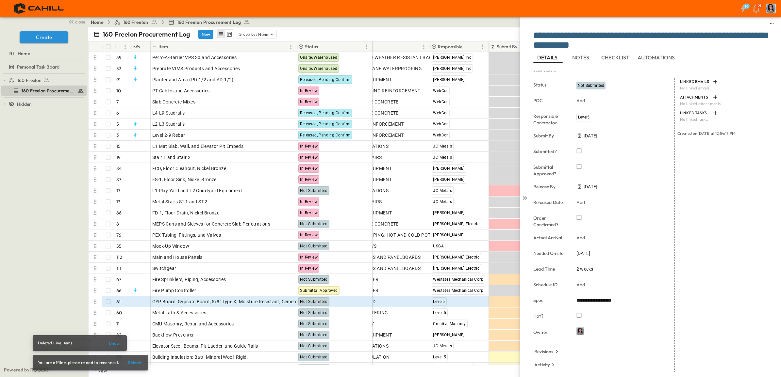
click at [586, 253] on span "[DATE]" at bounding box center [583, 253] width 14 height 7
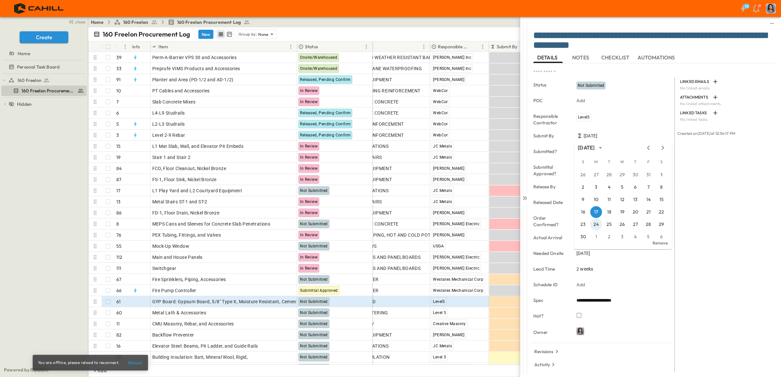
click at [595, 224] on button "24" at bounding box center [596, 225] width 12 height 12
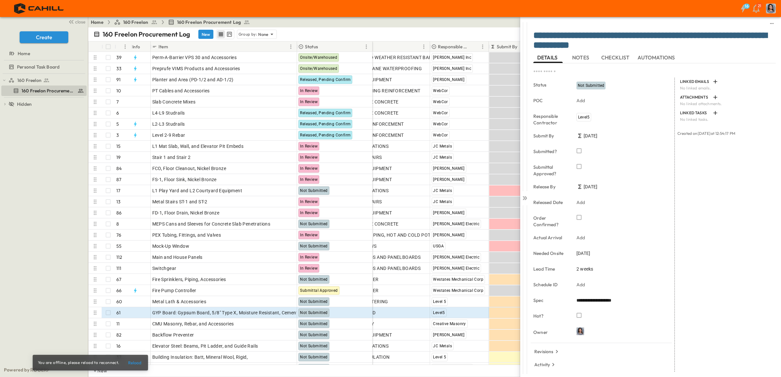
click at [525, 198] on icon at bounding box center [524, 198] width 7 height 7
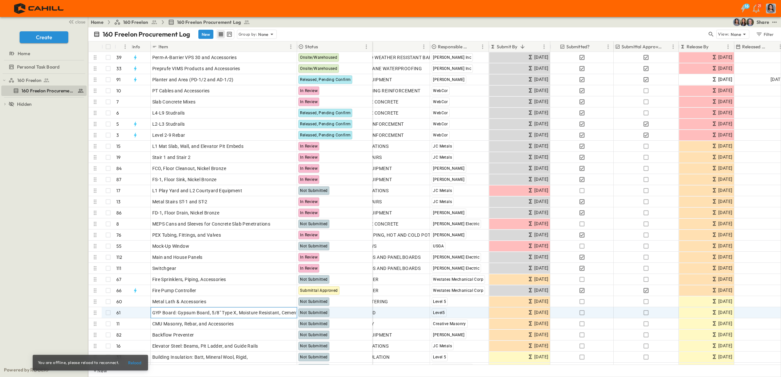
click at [289, 312] on p "OPEN" at bounding box center [289, 311] width 11 height 5
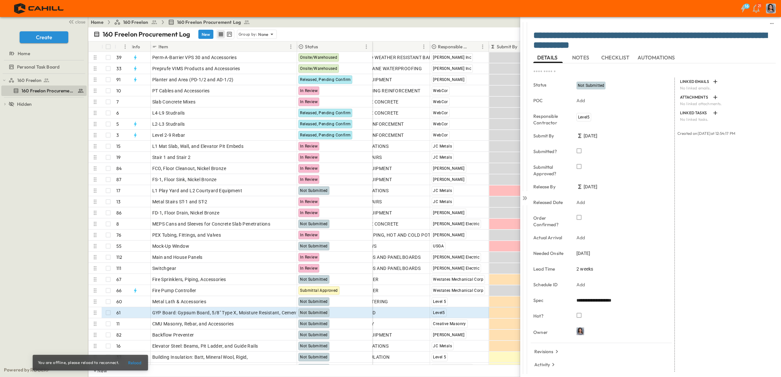
click at [588, 253] on span "[DATE]" at bounding box center [583, 253] width 14 height 7
click at [598, 222] on button "24" at bounding box center [596, 225] width 12 height 12
click at [523, 198] on icon at bounding box center [523, 198] width 3 height 4
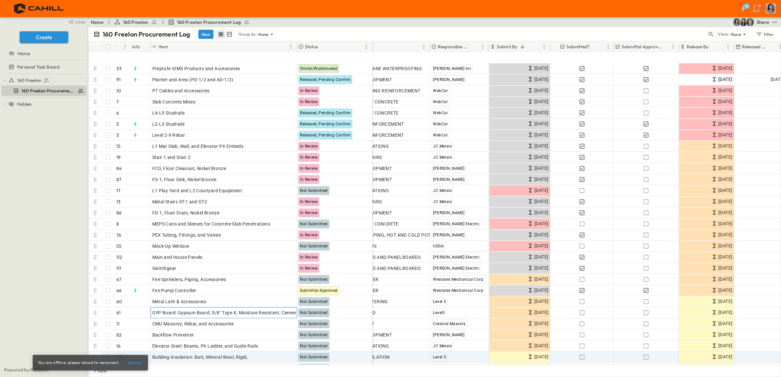
scroll to position [41, 105]
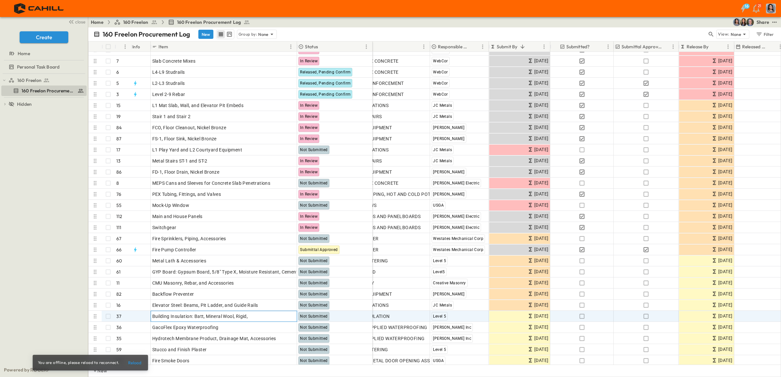
click at [287, 316] on p "OPEN" at bounding box center [289, 315] width 11 height 5
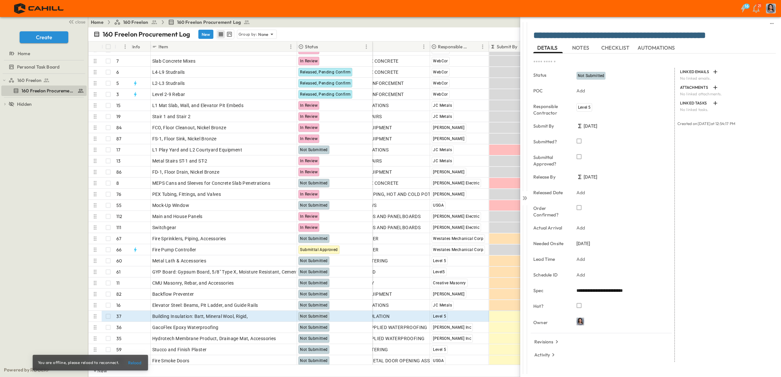
drag, startPoint x: 525, startPoint y: 198, endPoint x: 529, endPoint y: 186, distance: 12.7
click at [525, 198] on icon at bounding box center [524, 198] width 7 height 7
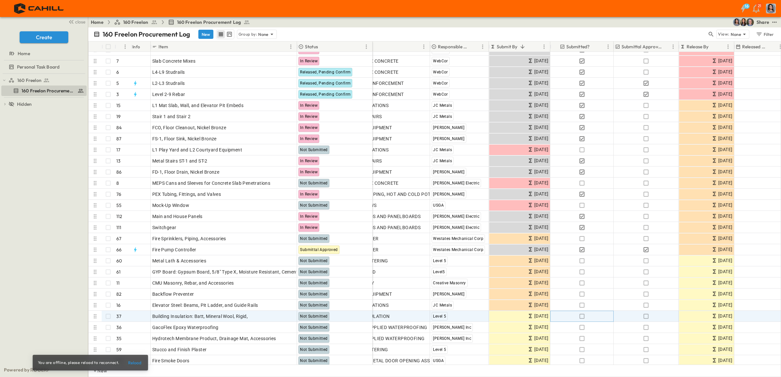
click at [581, 317] on icon "button" at bounding box center [581, 316] width 7 height 7
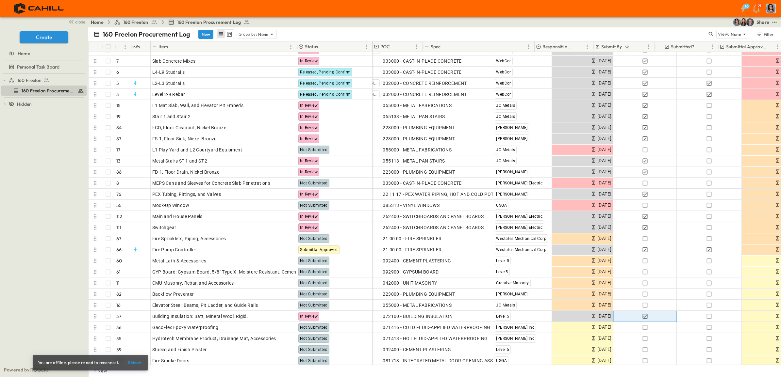
scroll to position [41, 0]
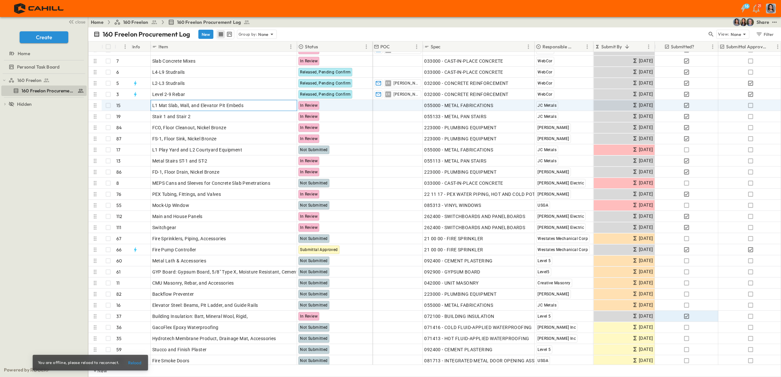
drag, startPoint x: 185, startPoint y: 105, endPoint x: 284, endPoint y: 108, distance: 99.7
click at [185, 105] on span "L1 Mat Slab, Wall, and Elevator Pit Embeds" at bounding box center [197, 105] width 91 height 7
click at [285, 103] on p "OPEN" at bounding box center [289, 104] width 11 height 5
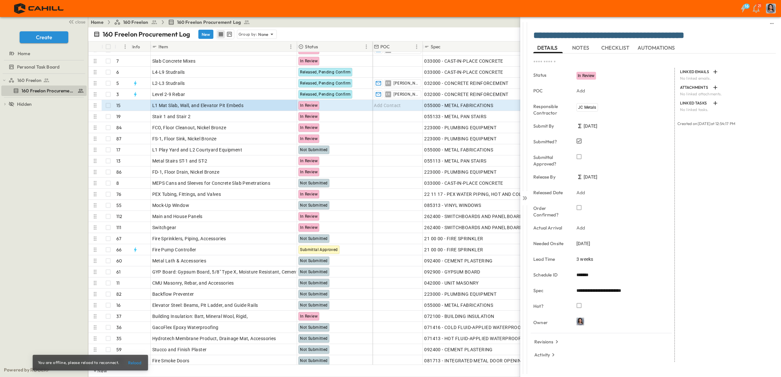
click at [583, 260] on span "3 weeks" at bounding box center [584, 259] width 17 height 7
type input "*"
click at [587, 262] on input "*" at bounding box center [584, 260] width 17 height 9
click at [524, 198] on icon at bounding box center [523, 198] width 3 height 4
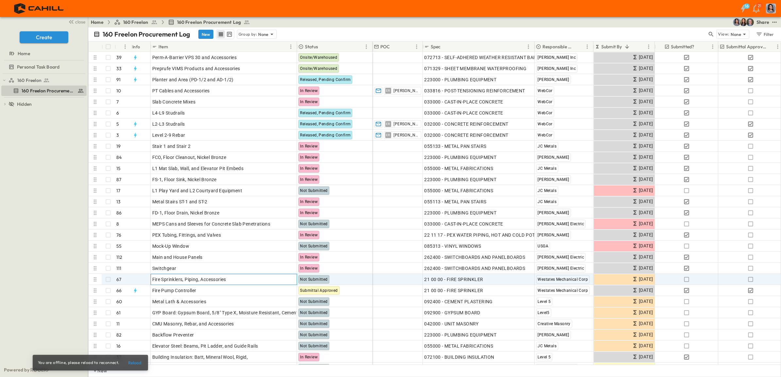
click at [289, 279] on p "OPEN" at bounding box center [289, 278] width 11 height 5
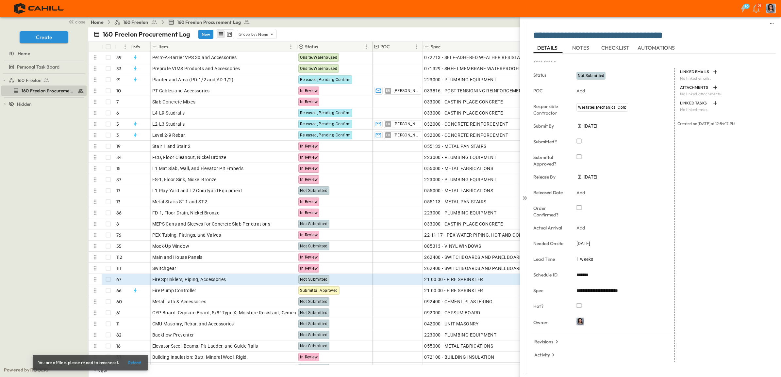
click at [579, 142] on icon "button" at bounding box center [579, 141] width 7 height 7
click at [579, 157] on icon "button" at bounding box center [579, 157] width 7 height 7
click at [525, 198] on icon at bounding box center [523, 198] width 3 height 4
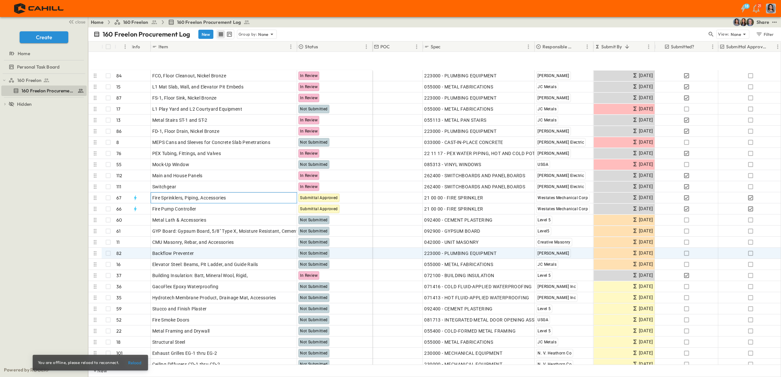
scroll to position [123, 0]
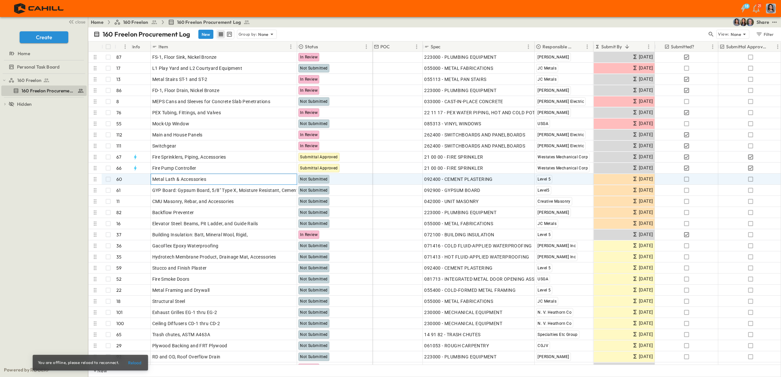
click at [289, 176] on p "OPEN" at bounding box center [289, 178] width 11 height 5
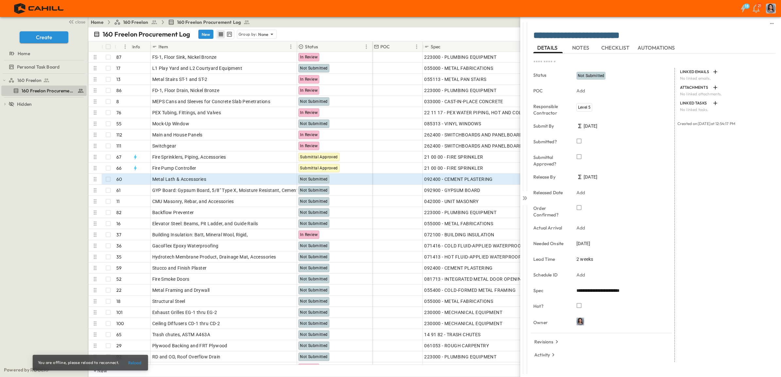
click at [774, 23] on icon "sidedrawer-menu" at bounding box center [771, 23] width 5 height 5
click at [755, 37] on span "Delete" at bounding box center [762, 37] width 14 height 7
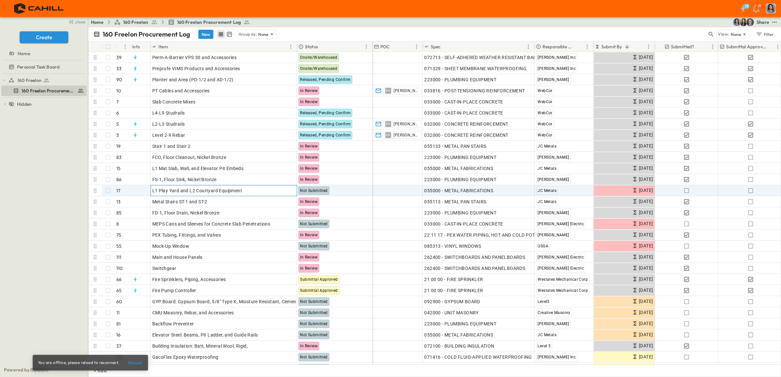
click at [287, 189] on p "OPEN" at bounding box center [289, 189] width 11 height 5
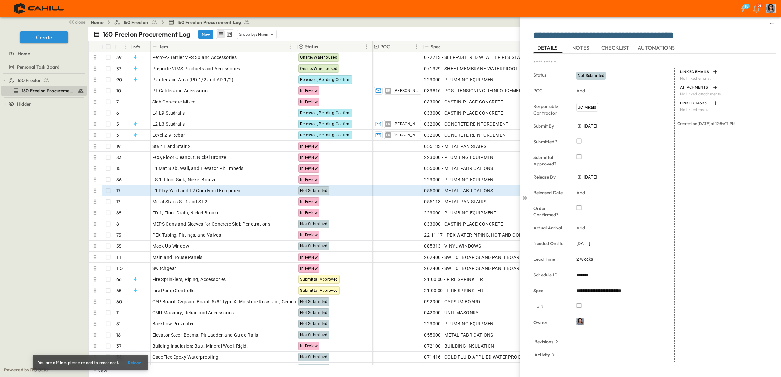
click at [577, 51] on span "NOTES" at bounding box center [581, 48] width 18 height 6
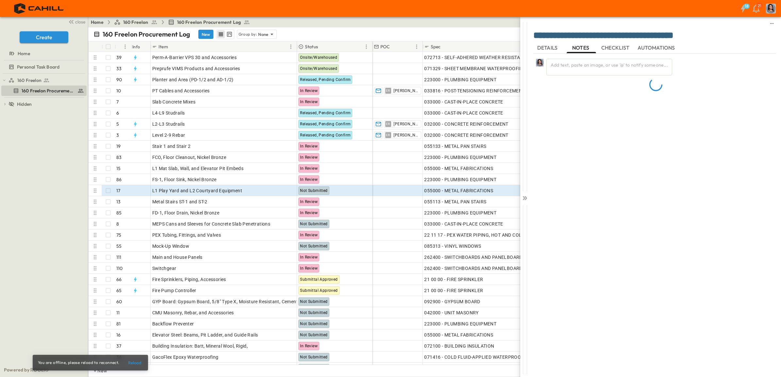
click at [657, 46] on span "AUTOMATIONS" at bounding box center [656, 48] width 39 height 6
click at [550, 48] on span "DETAILS" at bounding box center [548, 48] width 22 height 6
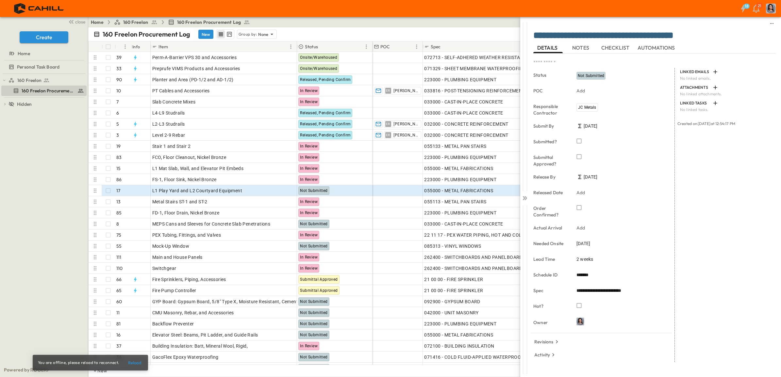
click at [579, 260] on span "2 weeks" at bounding box center [584, 259] width 17 height 7
click at [587, 260] on input "*" at bounding box center [584, 260] width 17 height 9
click at [587, 261] on input "*" at bounding box center [584, 260] width 17 height 9
type input "*"
click at [587, 261] on input "*" at bounding box center [584, 260] width 17 height 9
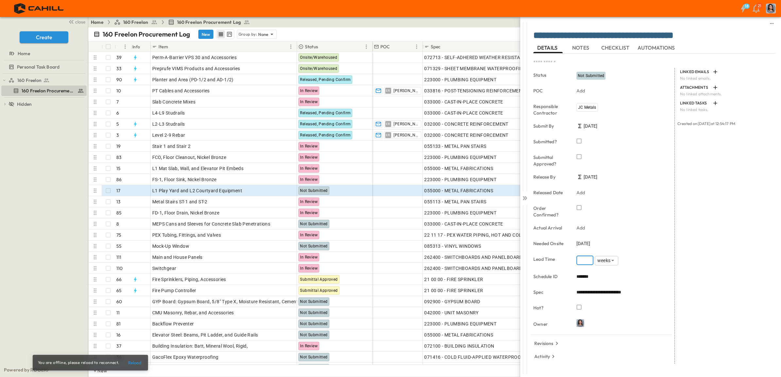
click at [722, 289] on div "LINKED EMAILS No linked emails. ATTACHMENTS No linked attachments. LINKED TASKS…" at bounding box center [725, 216] width 101 height 296
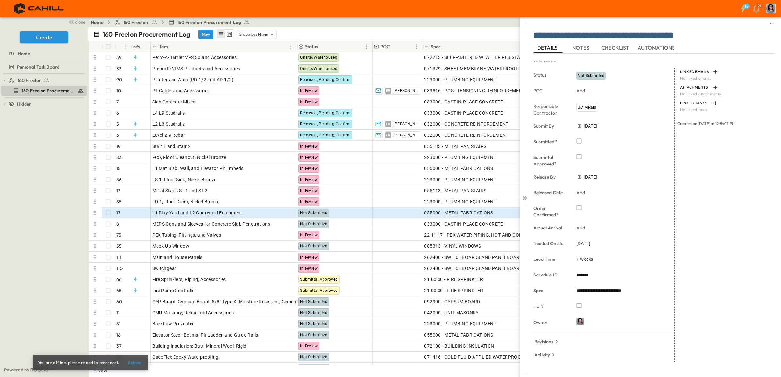
click at [525, 198] on icon at bounding box center [524, 198] width 7 height 7
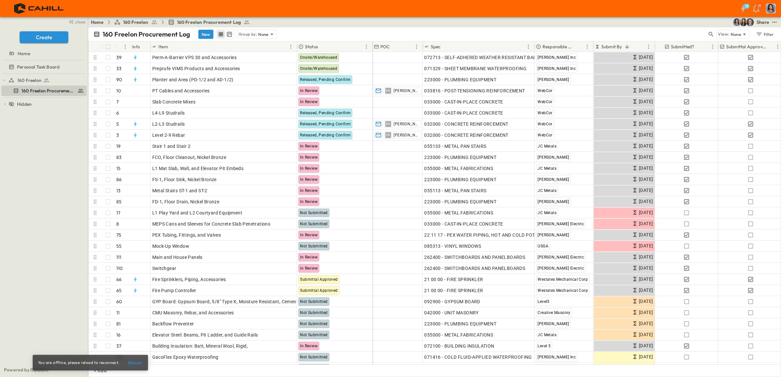
click at [456, 46] on div "Spec" at bounding box center [474, 46] width 100 height 10
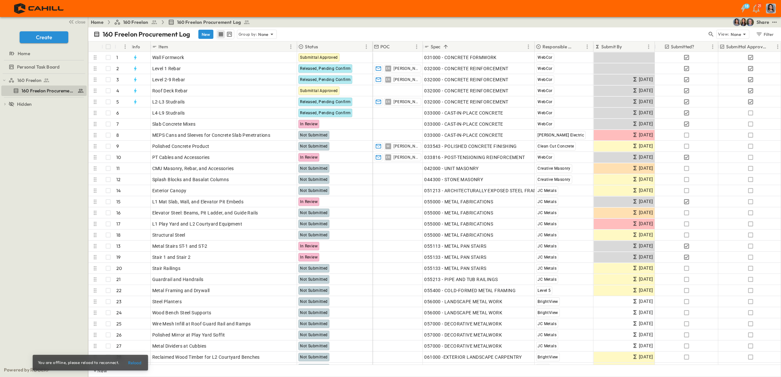
click at [776, 22] on icon "test" at bounding box center [774, 22] width 7 height 7
click at [704, 78] on div at bounding box center [700, 79] width 9 height 7
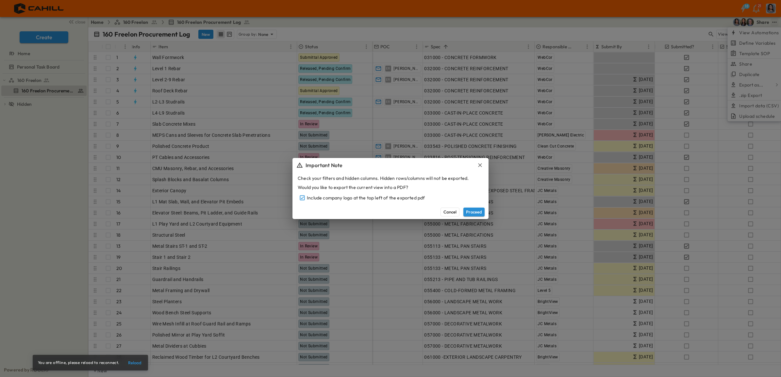
click at [471, 211] on button "Proceed" at bounding box center [473, 212] width 21 height 8
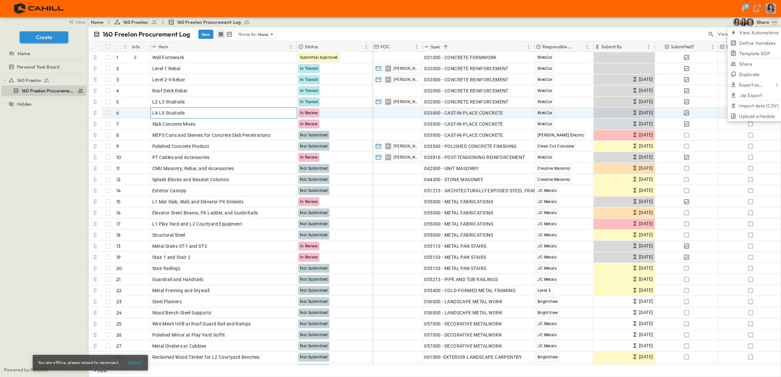
click at [282, 112] on icon at bounding box center [280, 111] width 5 height 5
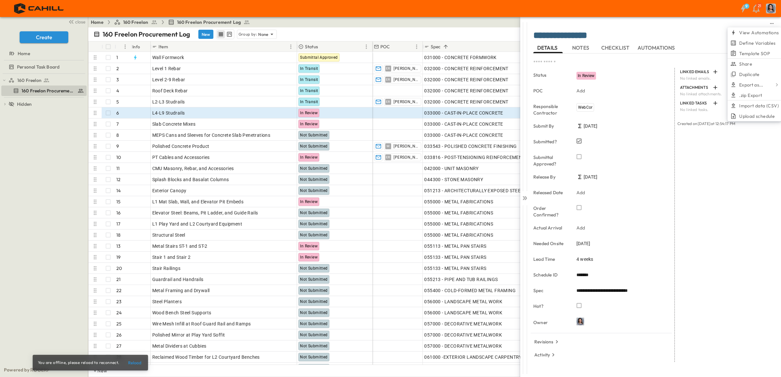
click at [590, 244] on span "[DATE]" at bounding box center [583, 243] width 14 height 7
click at [663, 139] on icon "Next month" at bounding box center [663, 138] width 8 height 5
click at [595, 215] on button "24" at bounding box center [596, 215] width 12 height 12
click at [523, 198] on icon at bounding box center [524, 198] width 7 height 7
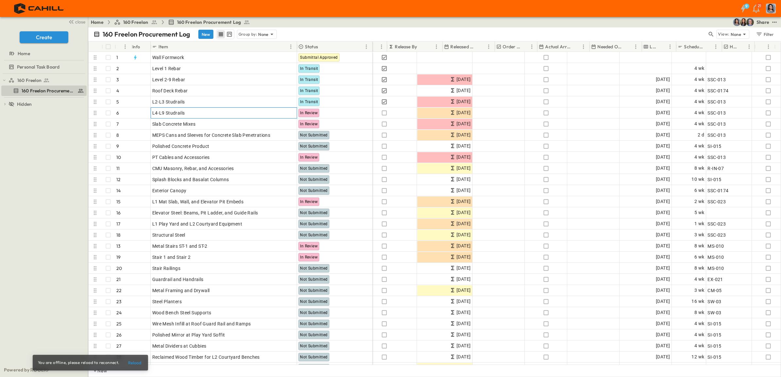
scroll to position [0, 396]
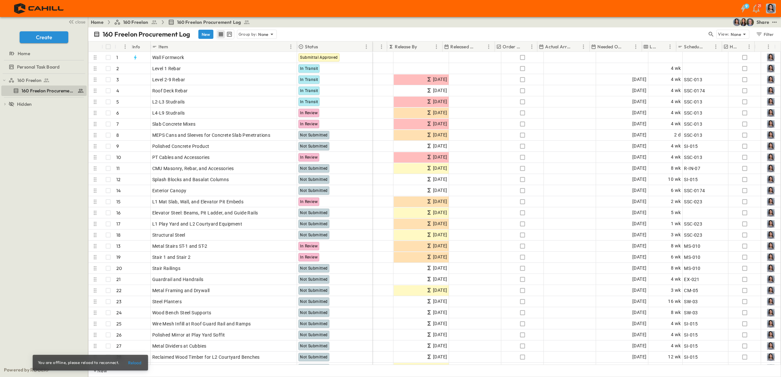
click at [715, 46] on icon "Menu" at bounding box center [715, 46] width 7 height 7
click at [679, 71] on span "Hide column" at bounding box center [685, 72] width 59 height 7
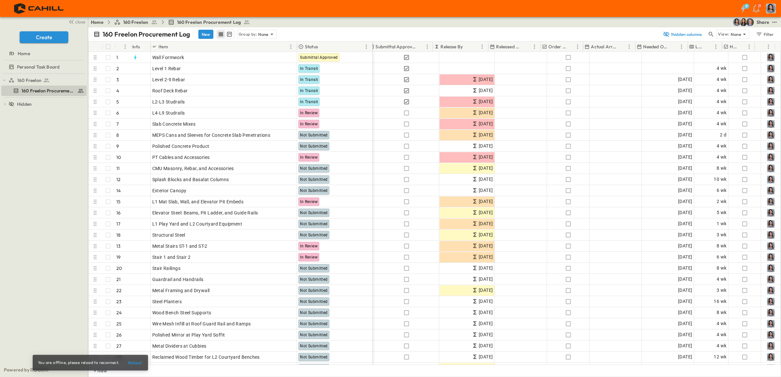
scroll to position [0, 350]
click at [775, 23] on icon "test" at bounding box center [774, 22] width 7 height 7
click at [710, 80] on span "PDF" at bounding box center [709, 79] width 9 height 7
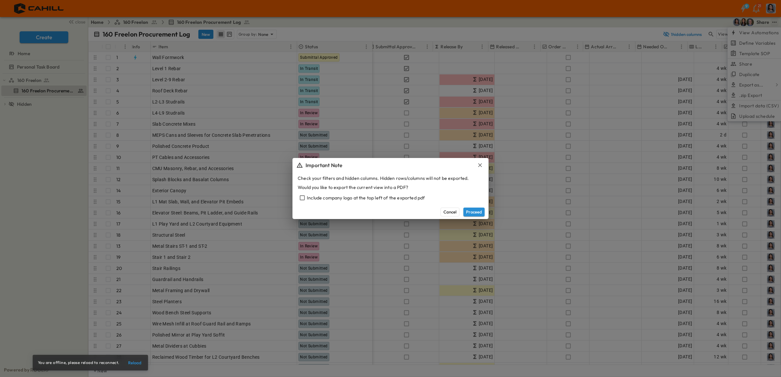
click at [479, 212] on button "Proceed" at bounding box center [473, 212] width 21 height 8
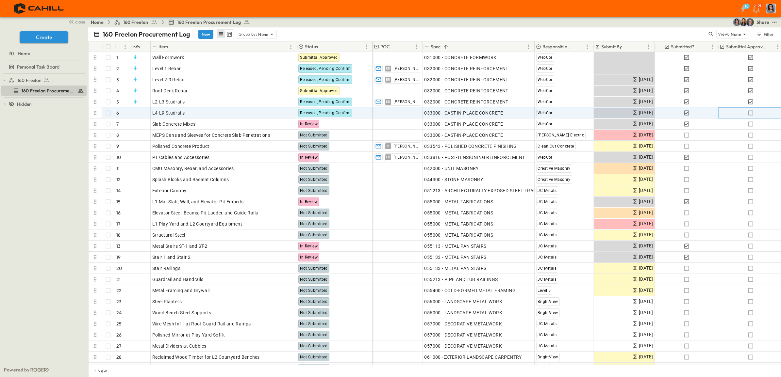
click at [751, 114] on icon "button" at bounding box center [750, 113] width 7 height 7
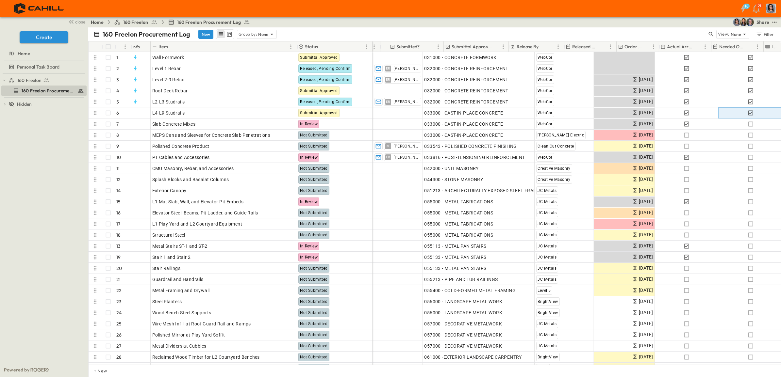
scroll to position [0, 278]
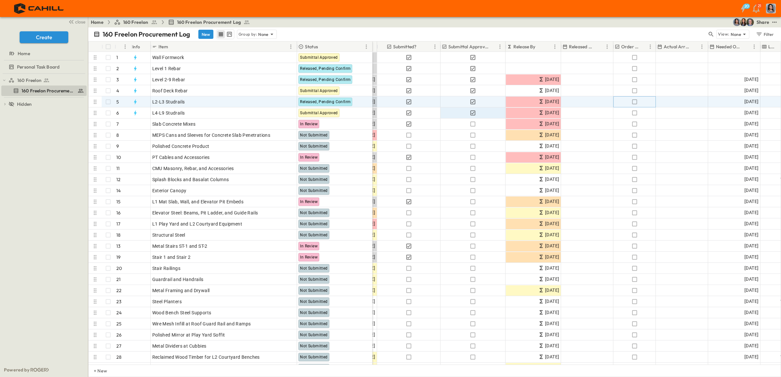
click at [634, 102] on icon "button" at bounding box center [634, 102] width 7 height 7
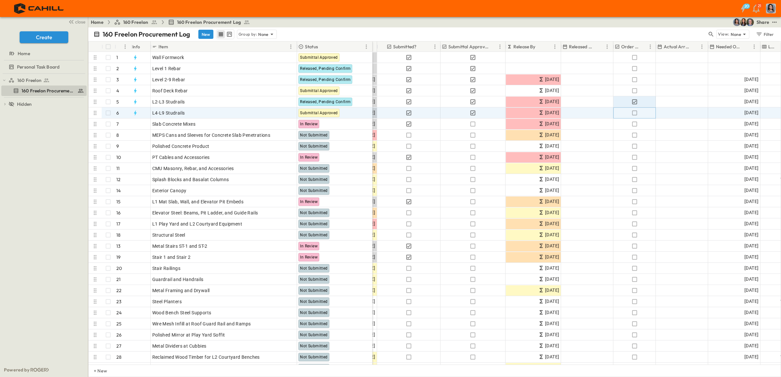
click at [635, 113] on icon "button" at bounding box center [634, 113] width 7 height 7
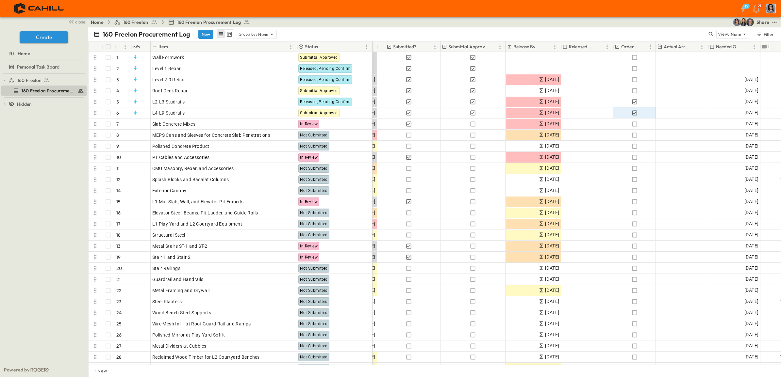
click at [535, 48] on p "Release By" at bounding box center [524, 46] width 22 height 7
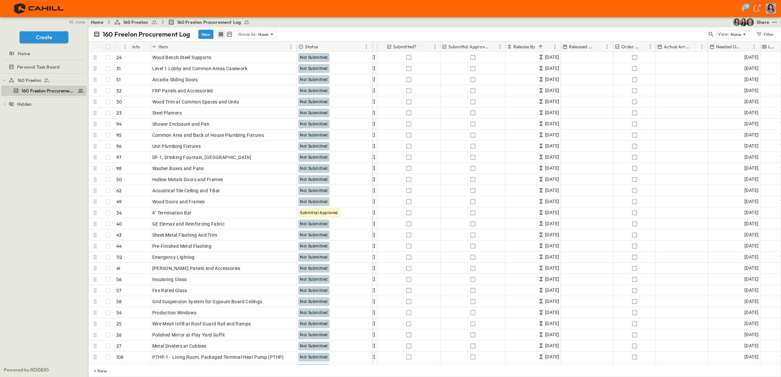
click at [534, 46] on p "Release By" at bounding box center [524, 46] width 22 height 7
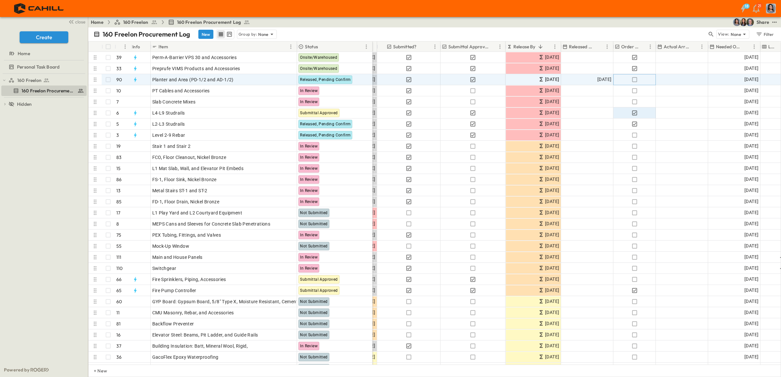
click at [635, 79] on icon "button" at bounding box center [634, 79] width 7 height 7
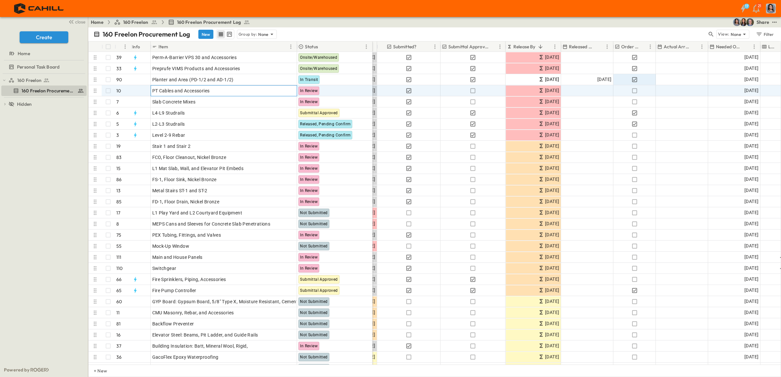
click at [288, 89] on p "OPEN" at bounding box center [289, 89] width 11 height 5
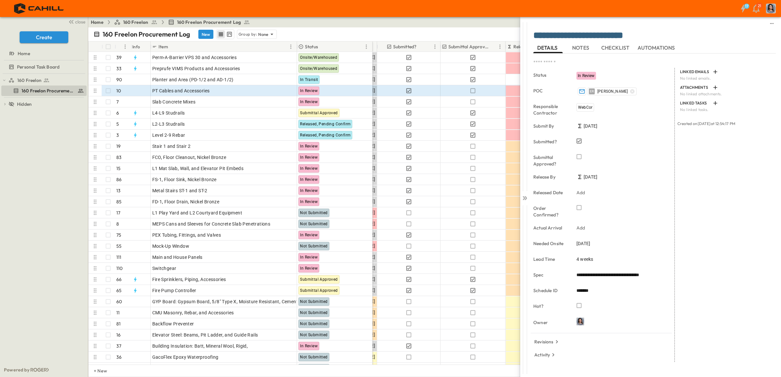
click at [581, 257] on span "4 weeks" at bounding box center [584, 259] width 17 height 7
click at [587, 260] on input "*" at bounding box center [584, 260] width 17 height 9
click at [587, 262] on input "*" at bounding box center [584, 260] width 17 height 9
click at [588, 262] on input "*" at bounding box center [584, 260] width 17 height 9
type input "*"
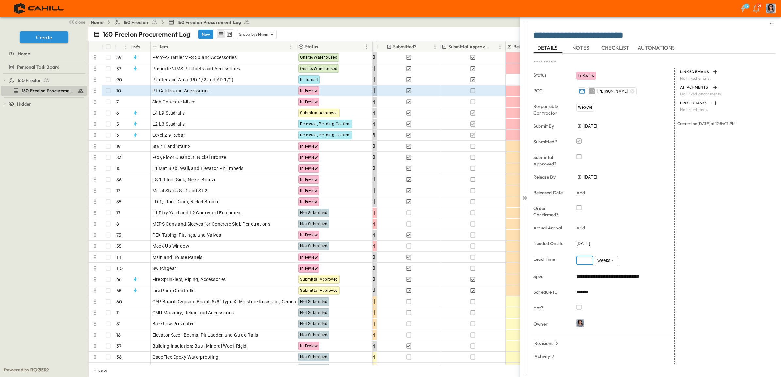
click at [588, 262] on input "*" at bounding box center [584, 260] width 17 height 9
click at [523, 198] on icon at bounding box center [524, 198] width 7 height 7
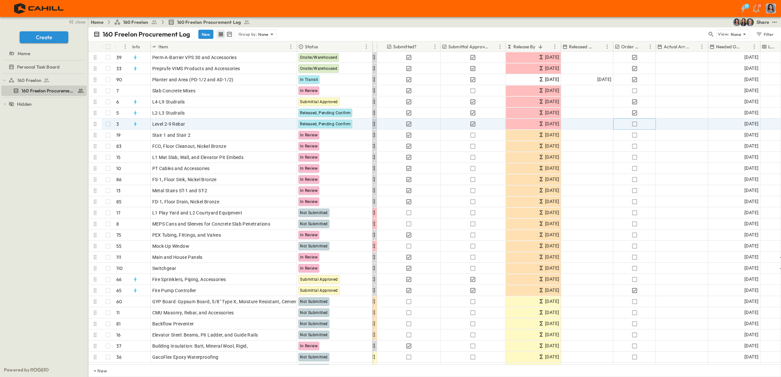
click at [633, 124] on icon "button" at bounding box center [634, 124] width 7 height 7
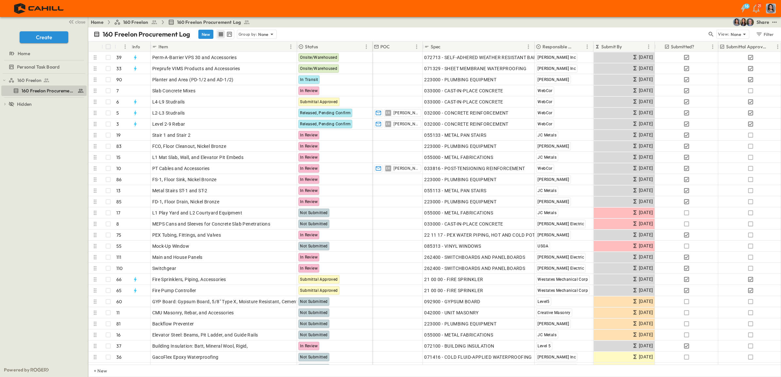
click at [458, 49] on div "Spec" at bounding box center [474, 46] width 100 height 10
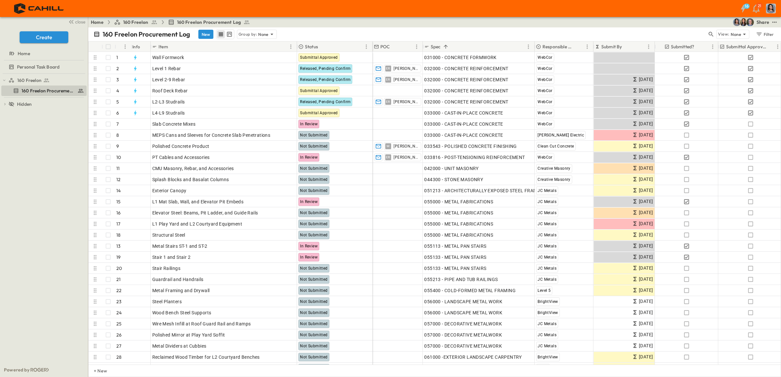
click at [416, 47] on icon "Menu" at bounding box center [416, 46] width 1 height 4
click at [375, 72] on span "Hide column" at bounding box center [386, 72] width 59 height 7
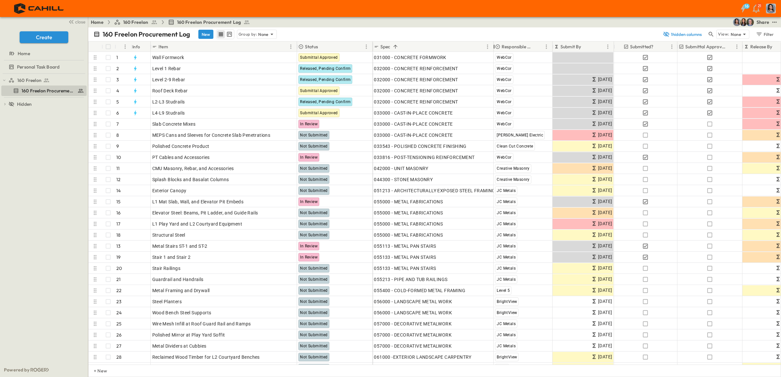
drag, startPoint x: 484, startPoint y: 47, endPoint x: 494, endPoint y: 46, distance: 9.6
click at [494, 46] on div at bounding box center [494, 47] width 7 height 18
click at [609, 46] on icon "Menu" at bounding box center [607, 46] width 7 height 7
click at [560, 72] on span "Hide column" at bounding box center [577, 72] width 59 height 7
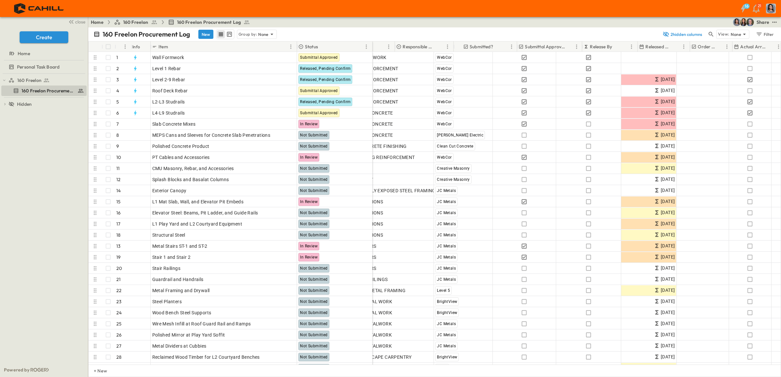
scroll to position [0, 100]
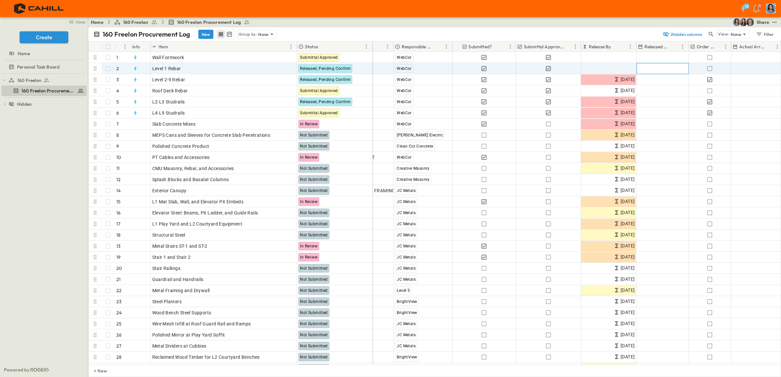
click at [669, 71] on span "Add Date" at bounding box center [677, 68] width 20 height 7
click at [712, 81] on icon "Previous month" at bounding box center [711, 80] width 8 height 5
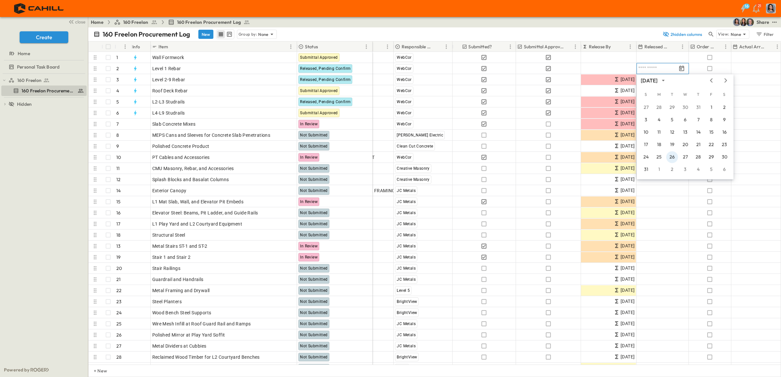
click at [673, 159] on button "26" at bounding box center [672, 158] width 12 height 12
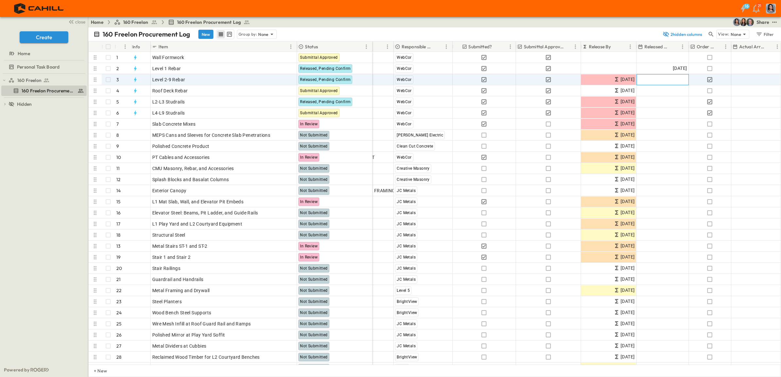
click at [668, 81] on span "Add Date" at bounding box center [677, 79] width 20 height 7
click at [682, 80] on icon "Tracking Date Menu" at bounding box center [681, 79] width 7 height 7
click at [711, 92] on icon "Previous month" at bounding box center [711, 92] width 3 height 4
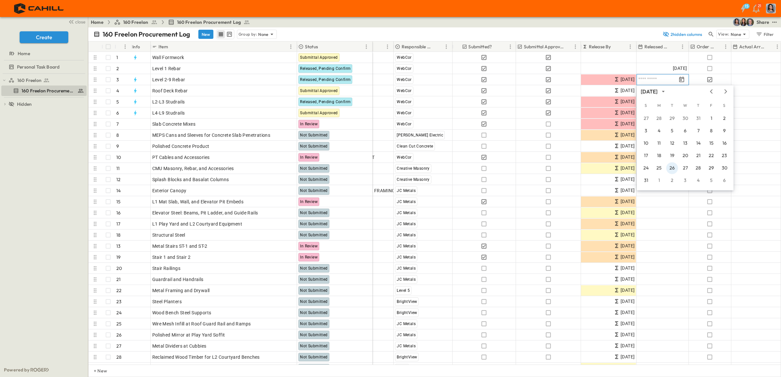
click at [670, 169] on button "26" at bounding box center [672, 168] width 12 height 12
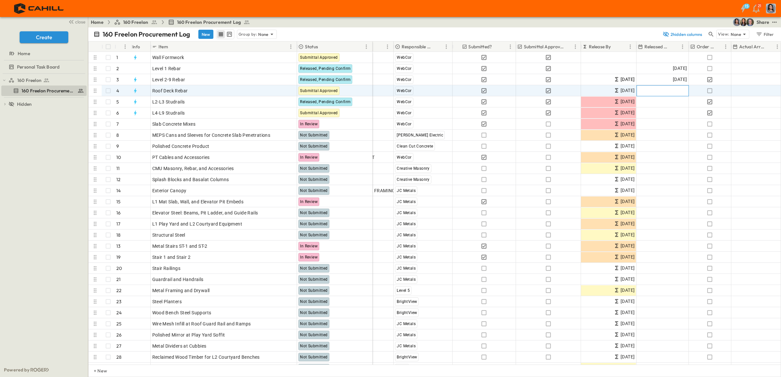
click at [677, 91] on span "Add Date" at bounding box center [677, 91] width 20 height 7
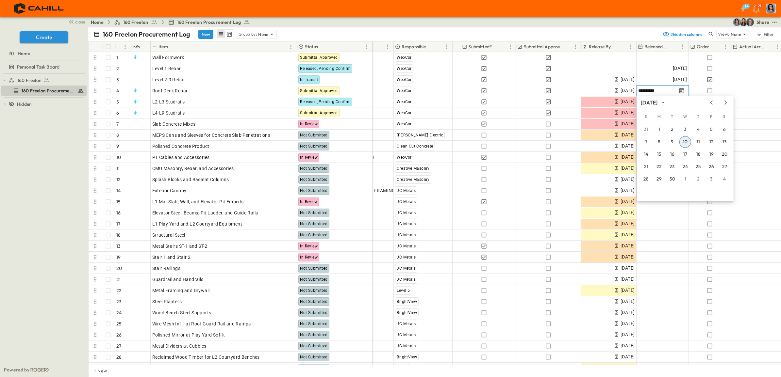
type input "**********"
click at [712, 102] on icon "Previous month" at bounding box center [711, 102] width 8 height 5
drag, startPoint x: 672, startPoint y: 179, endPoint x: 674, endPoint y: 173, distance: 5.6
click at [672, 179] on button "26" at bounding box center [672, 179] width 12 height 12
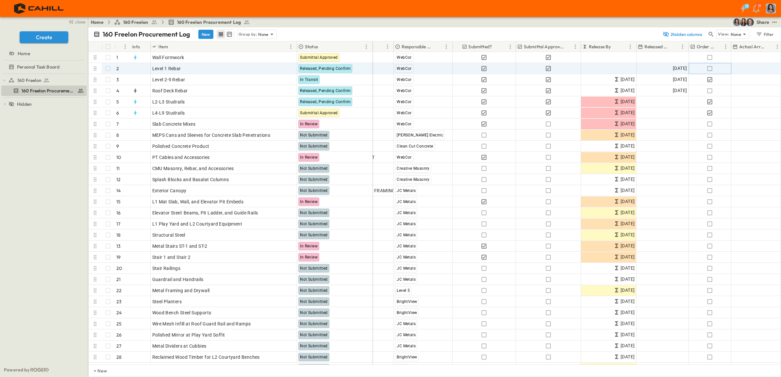
click at [710, 70] on icon "button" at bounding box center [709, 68] width 7 height 7
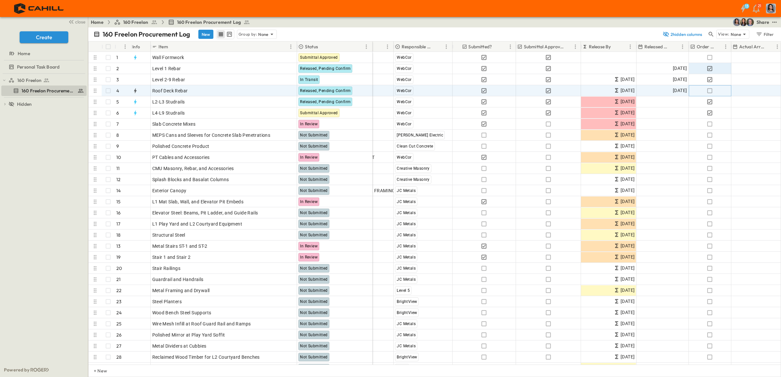
click at [711, 92] on icon "button" at bounding box center [709, 91] width 7 height 7
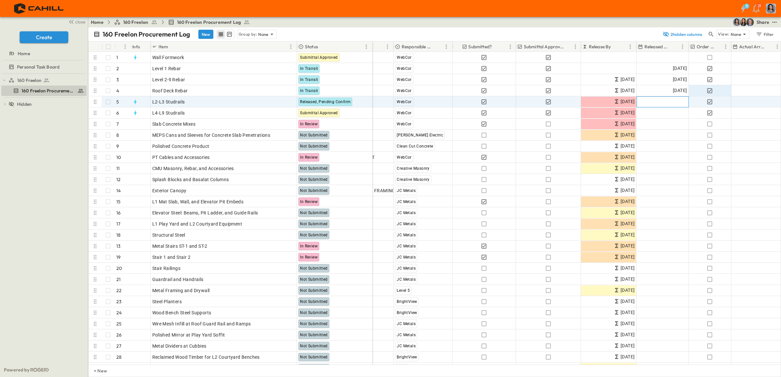
click at [672, 103] on span "Add Date" at bounding box center [677, 102] width 20 height 7
click at [711, 111] on icon "Previous month" at bounding box center [711, 113] width 8 height 5
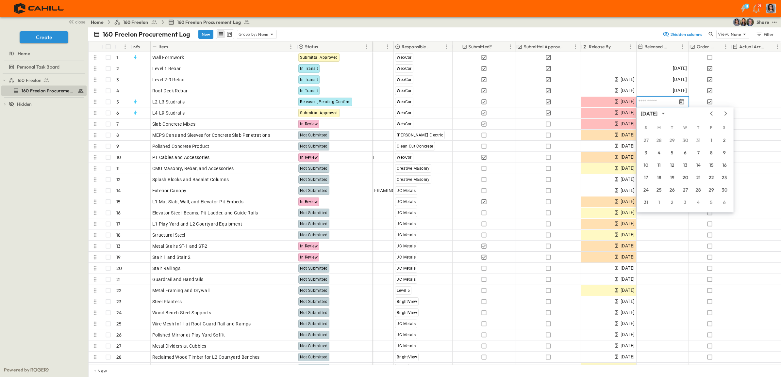
click at [728, 114] on icon "Next month" at bounding box center [726, 113] width 8 height 5
click at [673, 140] on button "2" at bounding box center [672, 141] width 12 height 12
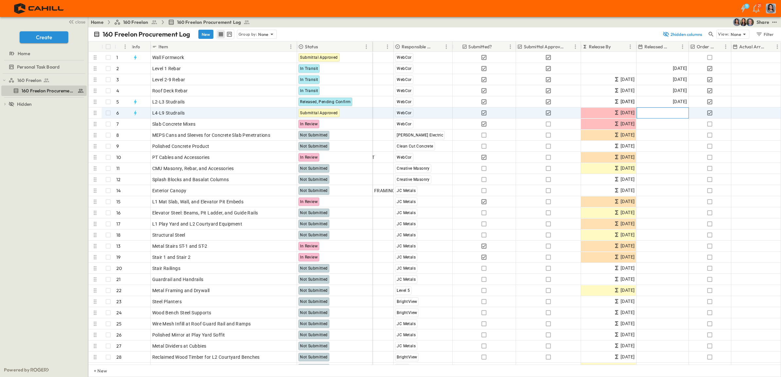
click at [664, 111] on div "Add Date" at bounding box center [662, 113] width 52 height 10
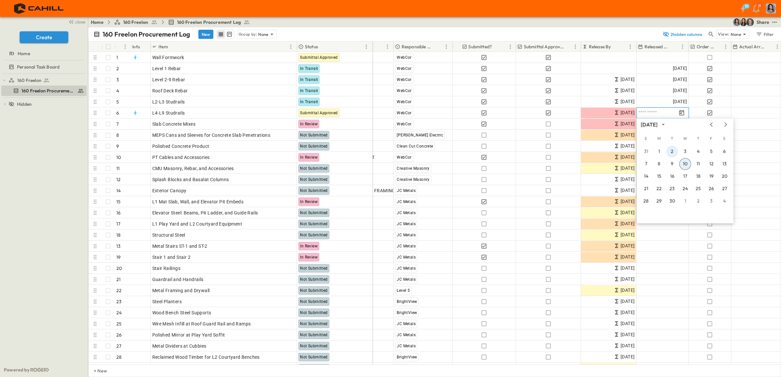
click at [674, 152] on button "2" at bounding box center [672, 152] width 12 height 12
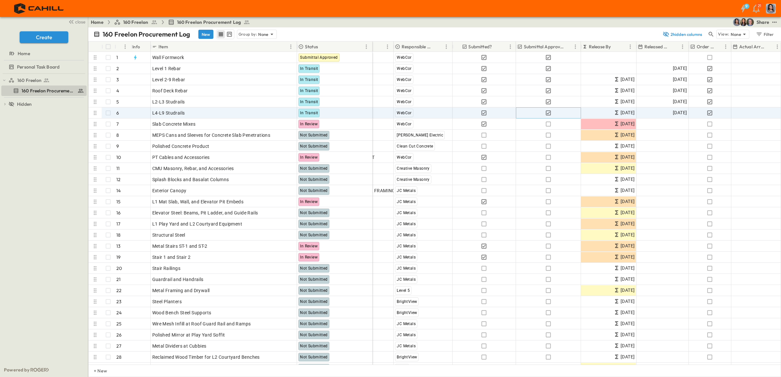
click at [548, 113] on icon "button" at bounding box center [548, 112] width 5 height 5
click at [673, 114] on span "[DATE]" at bounding box center [680, 113] width 14 height 8
click at [710, 113] on icon "button" at bounding box center [709, 113] width 7 height 7
click at [673, 112] on span "[DATE]" at bounding box center [680, 113] width 14 height 8
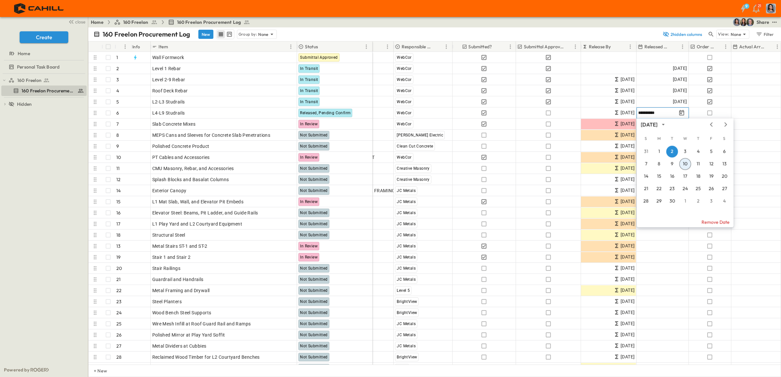
click at [706, 220] on button "Remove Date" at bounding box center [685, 222] width 97 height 10
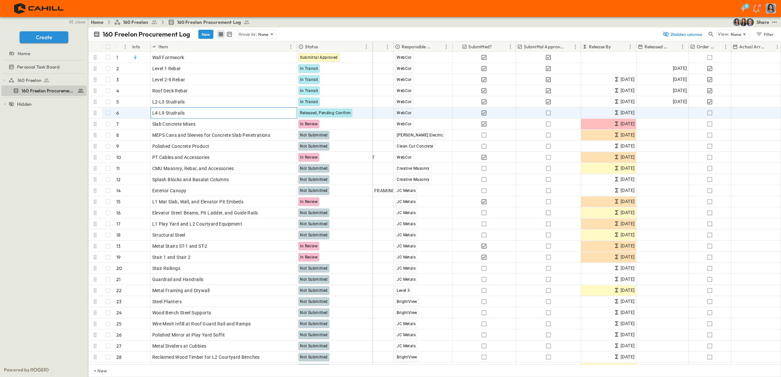
click at [190, 112] on div "L4-L9 Studrails" at bounding box center [223, 112] width 143 height 9
click at [281, 110] on icon at bounding box center [280, 112] width 4 height 4
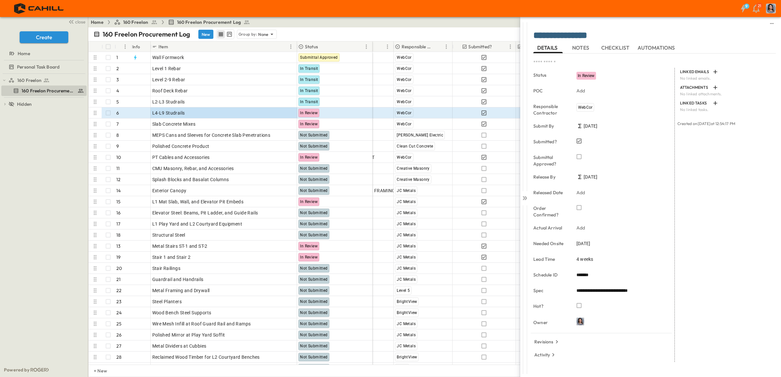
click at [525, 196] on icon at bounding box center [525, 198] width 3 height 4
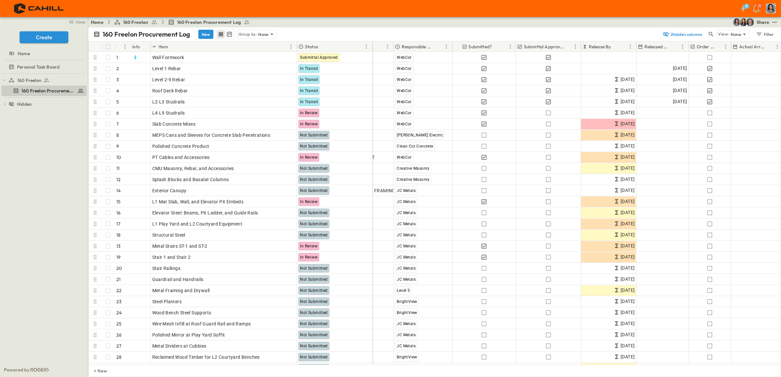
click at [776, 25] on button "test" at bounding box center [774, 22] width 8 height 8
click at [705, 80] on div at bounding box center [700, 79] width 9 height 7
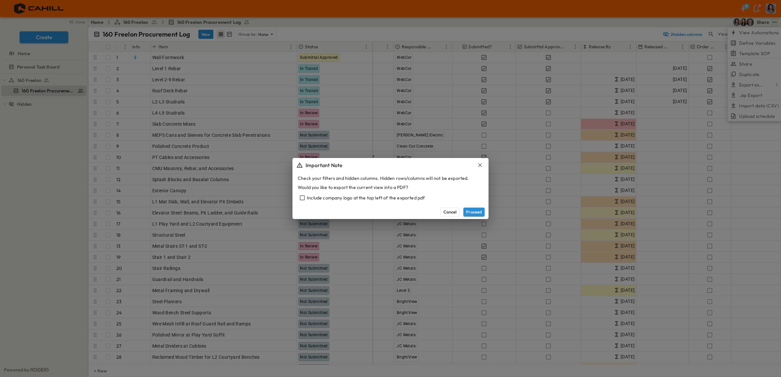
click at [473, 214] on button "Proceed" at bounding box center [473, 212] width 21 height 8
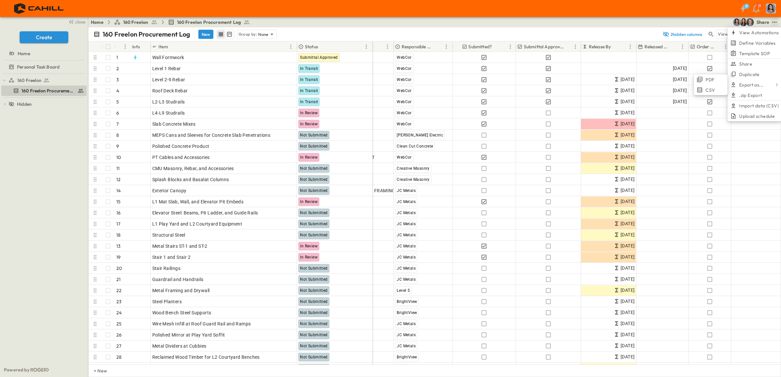
click at [713, 81] on span "PDF" at bounding box center [709, 79] width 9 height 7
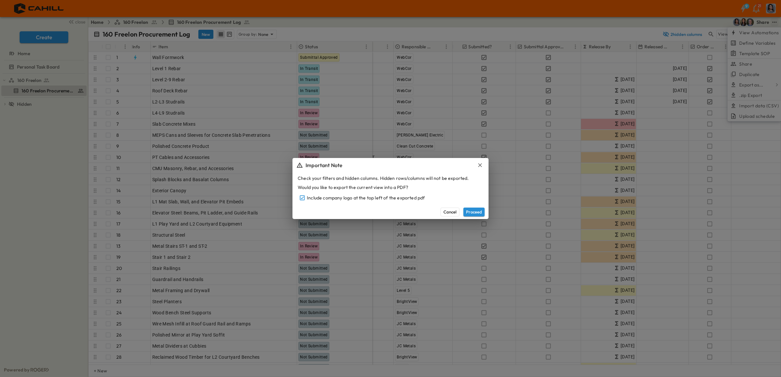
click at [476, 209] on button "Proceed" at bounding box center [473, 212] width 21 height 8
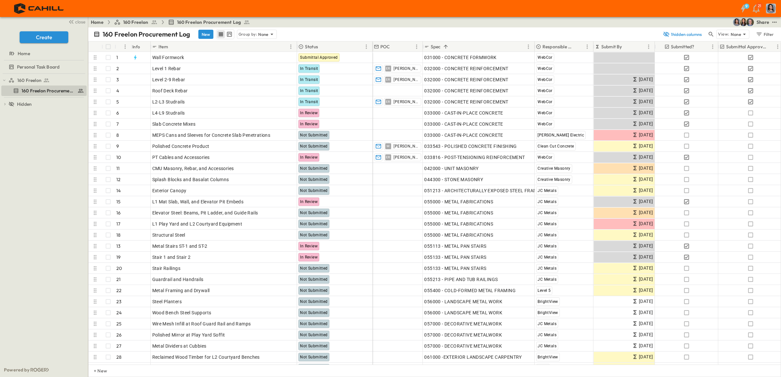
click at [5, 105] on icon at bounding box center [5, 104] width 5 height 5
click at [14, 102] on icon at bounding box center [11, 104] width 6 height 6
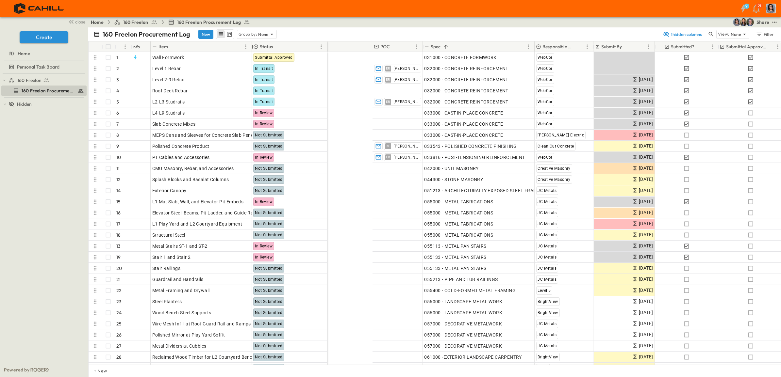
drag, startPoint x: 297, startPoint y: 47, endPoint x: 252, endPoint y: 40, distance: 45.6
click at [252, 40] on div "160 Freelon Procurement Log New Group by: None 1 hidden columns View: None Filt…" at bounding box center [434, 202] width 693 height 350
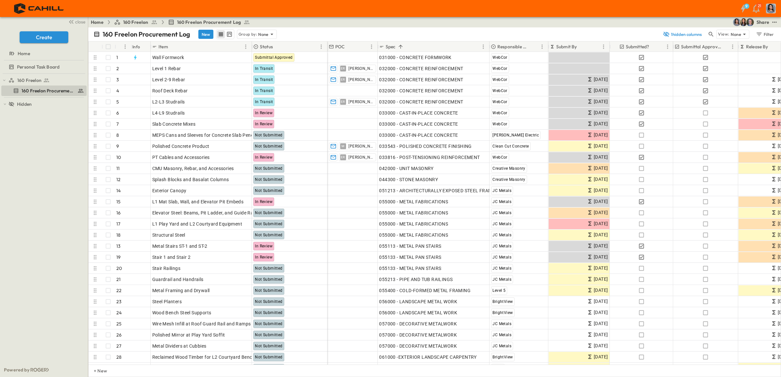
click at [774, 21] on icon "test" at bounding box center [774, 22] width 7 height 7
click at [701, 89] on icon at bounding box center [699, 90] width 7 height 7
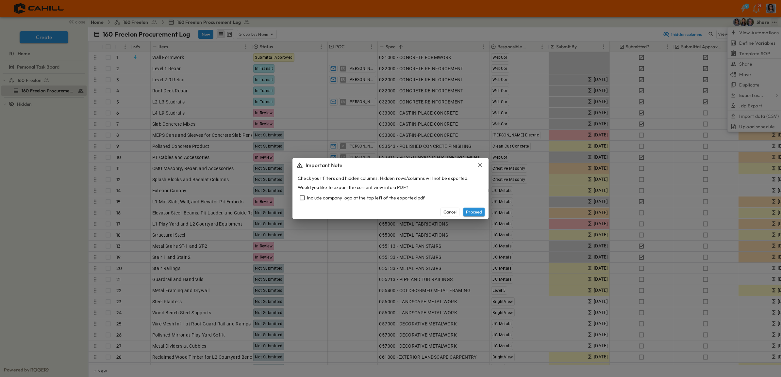
click at [475, 209] on button "Proceed" at bounding box center [473, 212] width 21 height 8
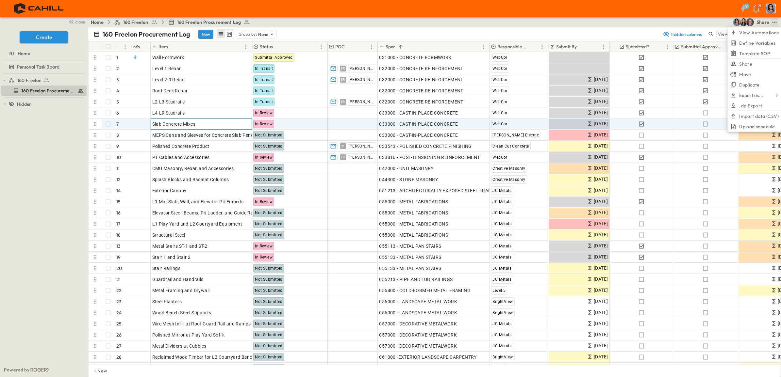
click at [240, 123] on p "OPEN" at bounding box center [244, 123] width 11 height 5
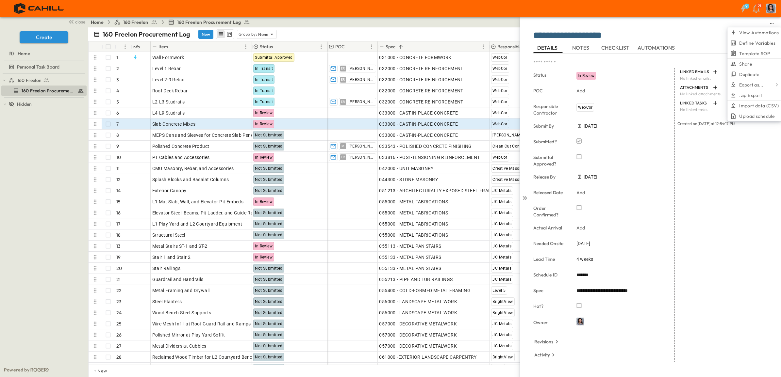
click at [580, 258] on span "4 weeks" at bounding box center [584, 259] width 17 height 7
drag, startPoint x: 582, startPoint y: 262, endPoint x: 576, endPoint y: 262, distance: 6.2
click at [576, 262] on input "*" at bounding box center [584, 260] width 17 height 9
type input "*"
click at [607, 259] on body "9 21 close Create Home Personal Task Board 160 Freelon 160 Freelon Procurement …" at bounding box center [390, 188] width 781 height 377
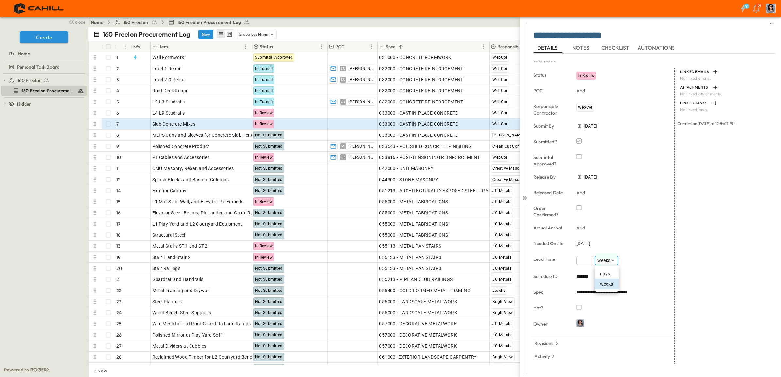
click at [608, 273] on span "days" at bounding box center [605, 274] width 10 height 7
type input "****"
click at [524, 196] on icon at bounding box center [524, 198] width 7 height 7
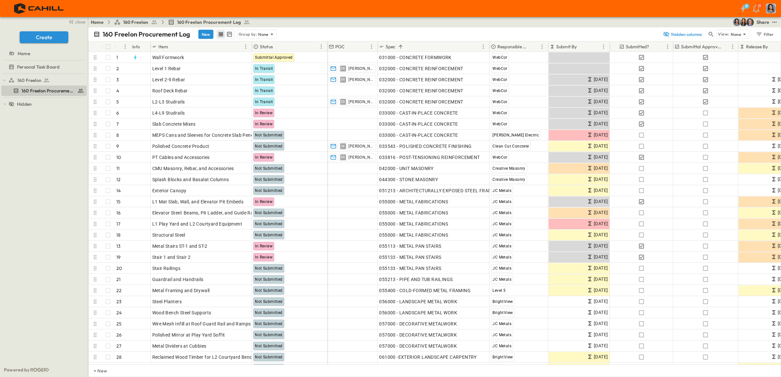
click at [773, 23] on icon "test" at bounding box center [774, 22] width 7 height 7
click at [704, 79] on div at bounding box center [700, 79] width 9 height 7
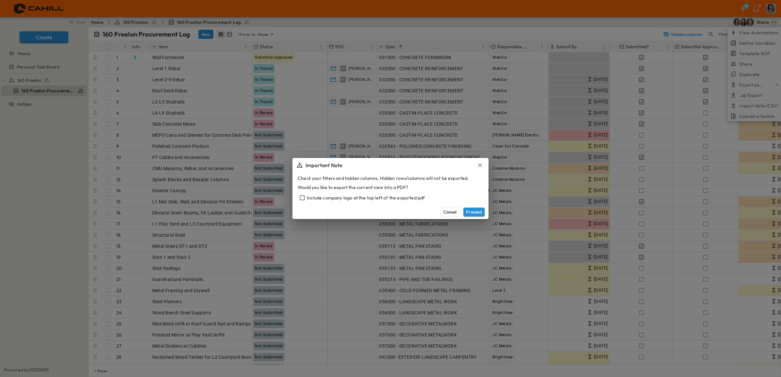
click at [474, 212] on button "Proceed" at bounding box center [473, 212] width 21 height 8
